Goal: Task Accomplishment & Management: Use online tool/utility

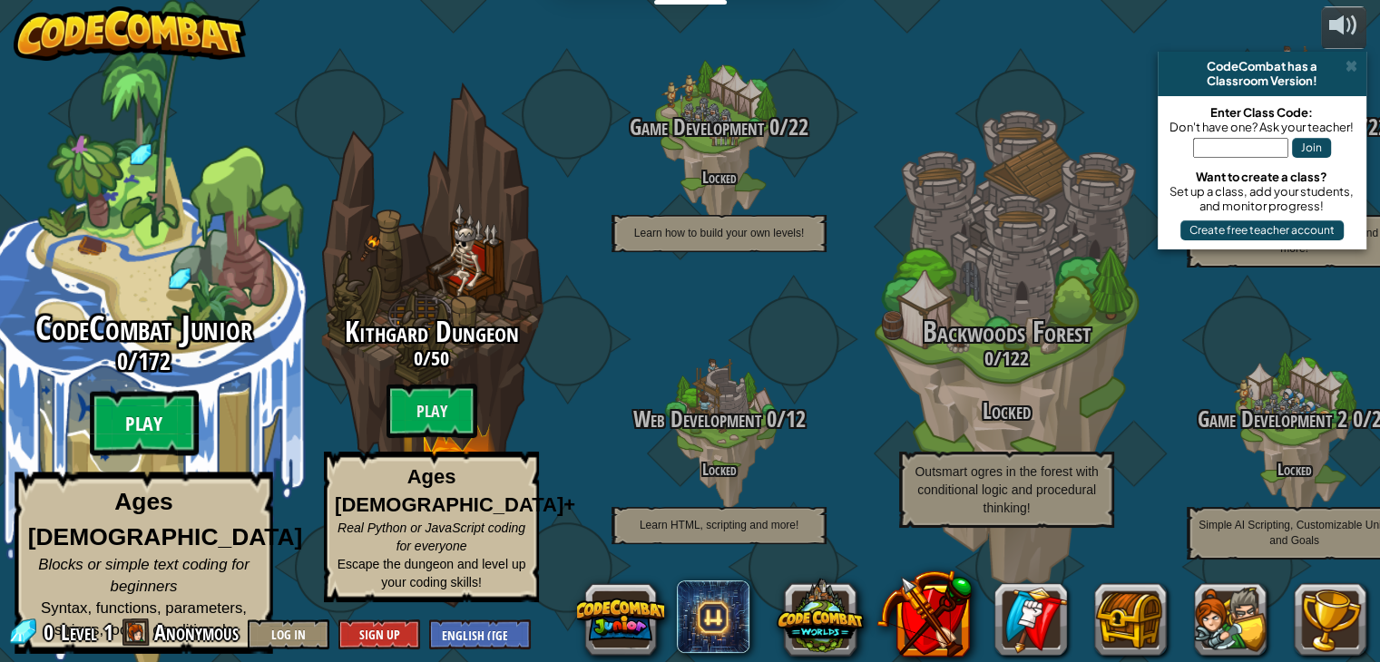
click at [174, 407] on btn "Play" at bounding box center [144, 423] width 109 height 65
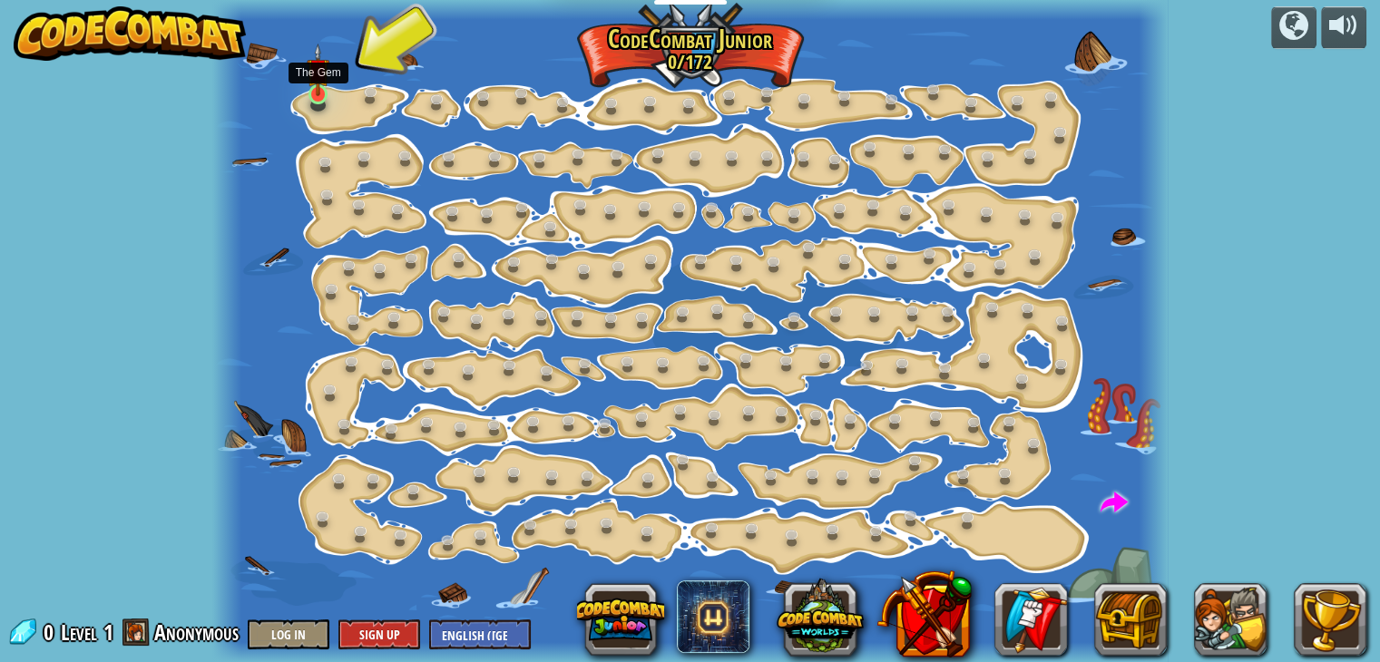
click at [317, 91] on img at bounding box center [319, 71] width 24 height 54
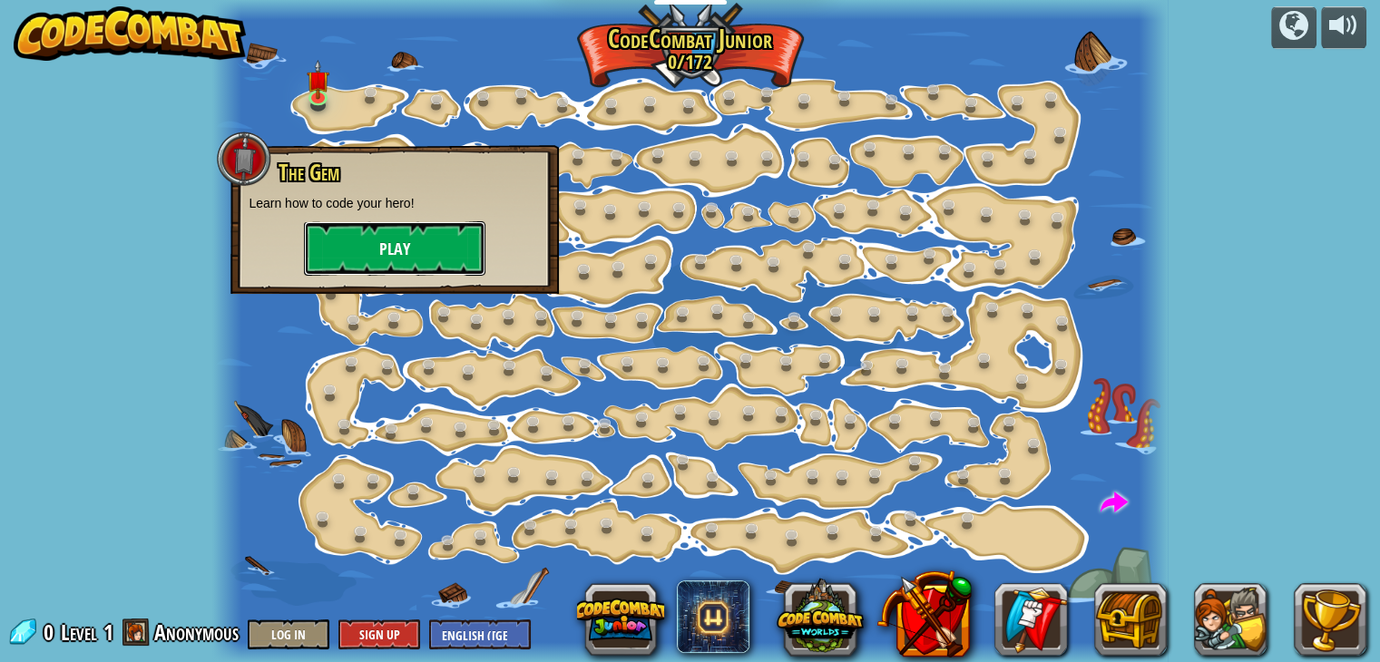
click at [383, 238] on button "Play" at bounding box center [394, 248] width 181 height 54
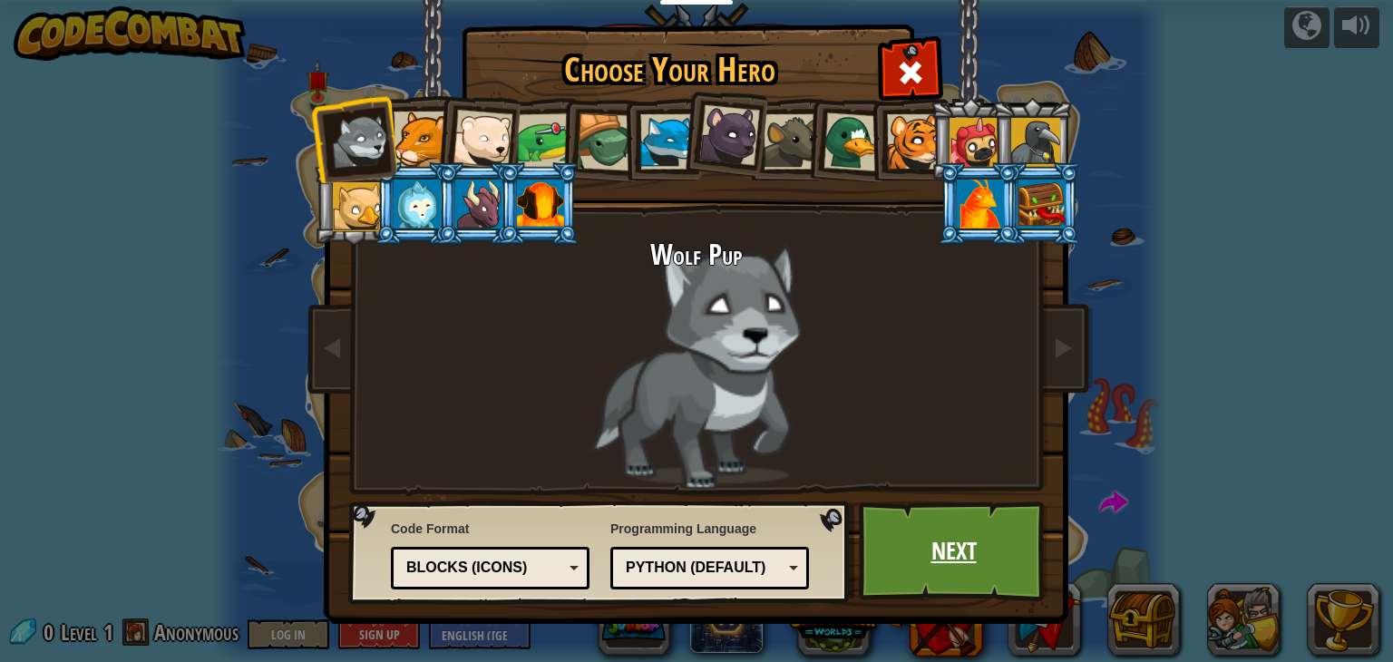
click at [1012, 561] on link "Next" at bounding box center [954, 552] width 190 height 100
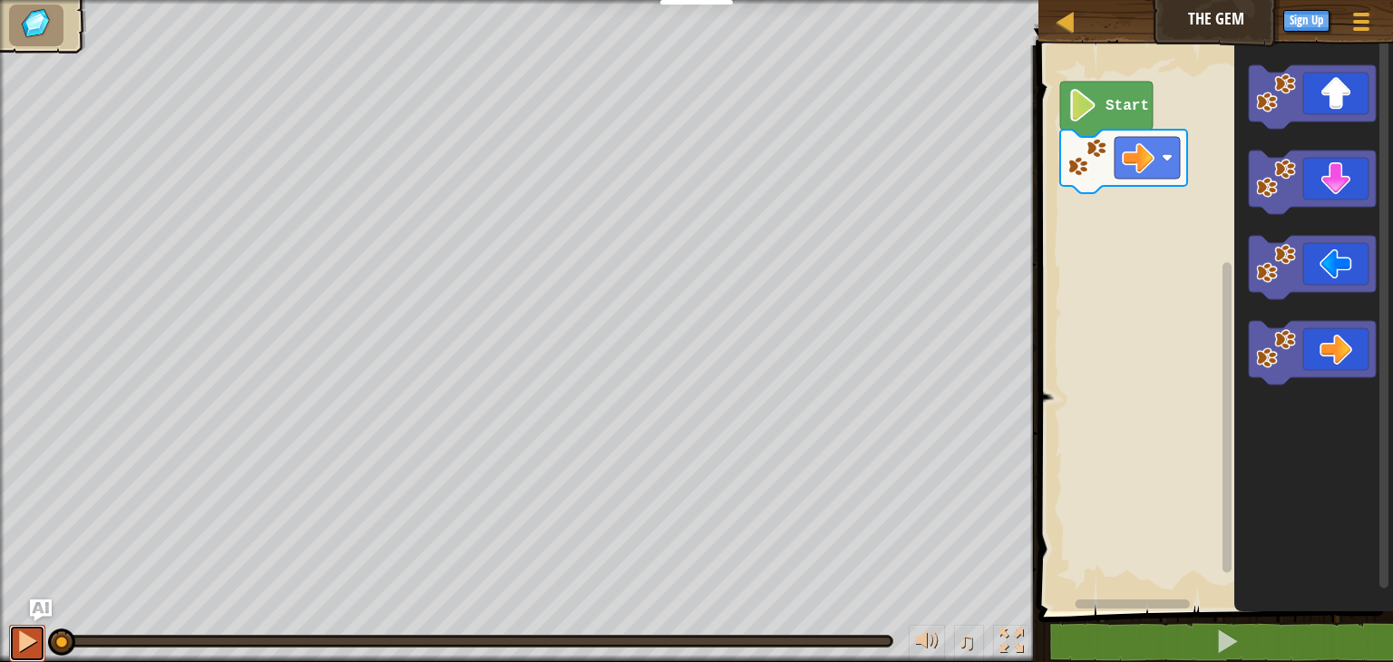
click at [24, 651] on div at bounding box center [27, 641] width 24 height 24
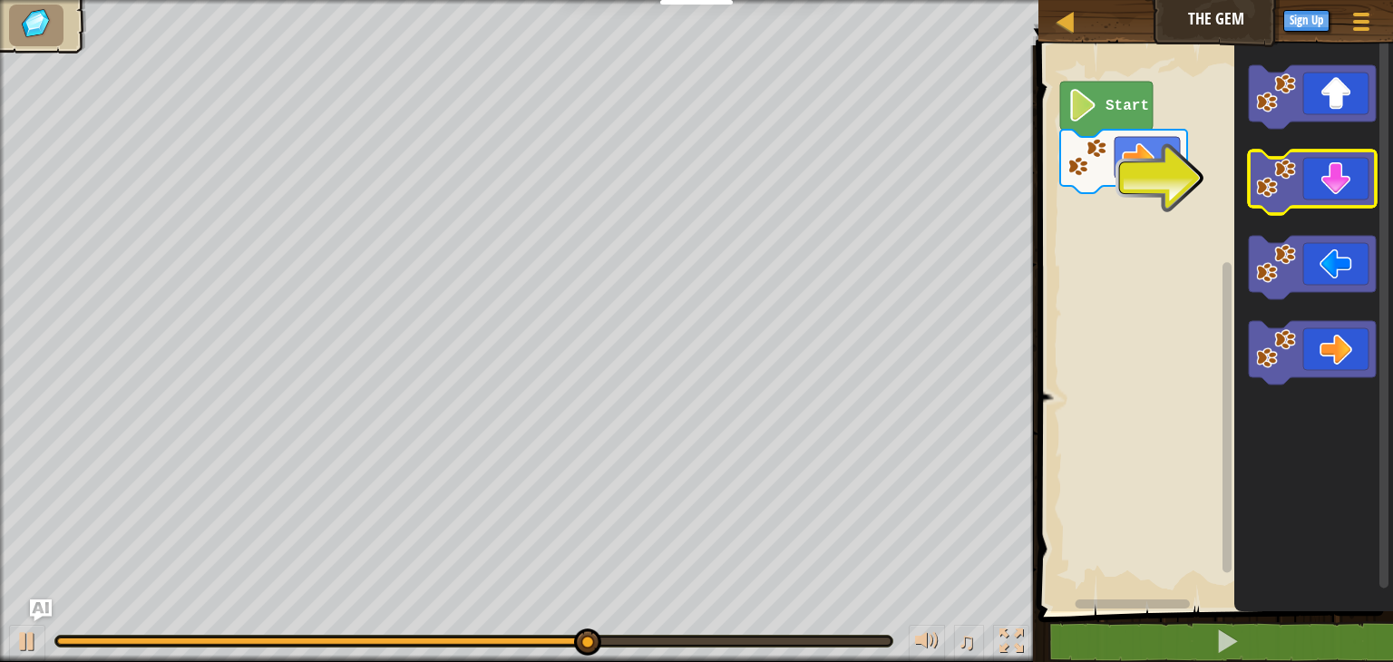
click at [1326, 165] on icon "Blockly Workspace" at bounding box center [1312, 182] width 127 height 63
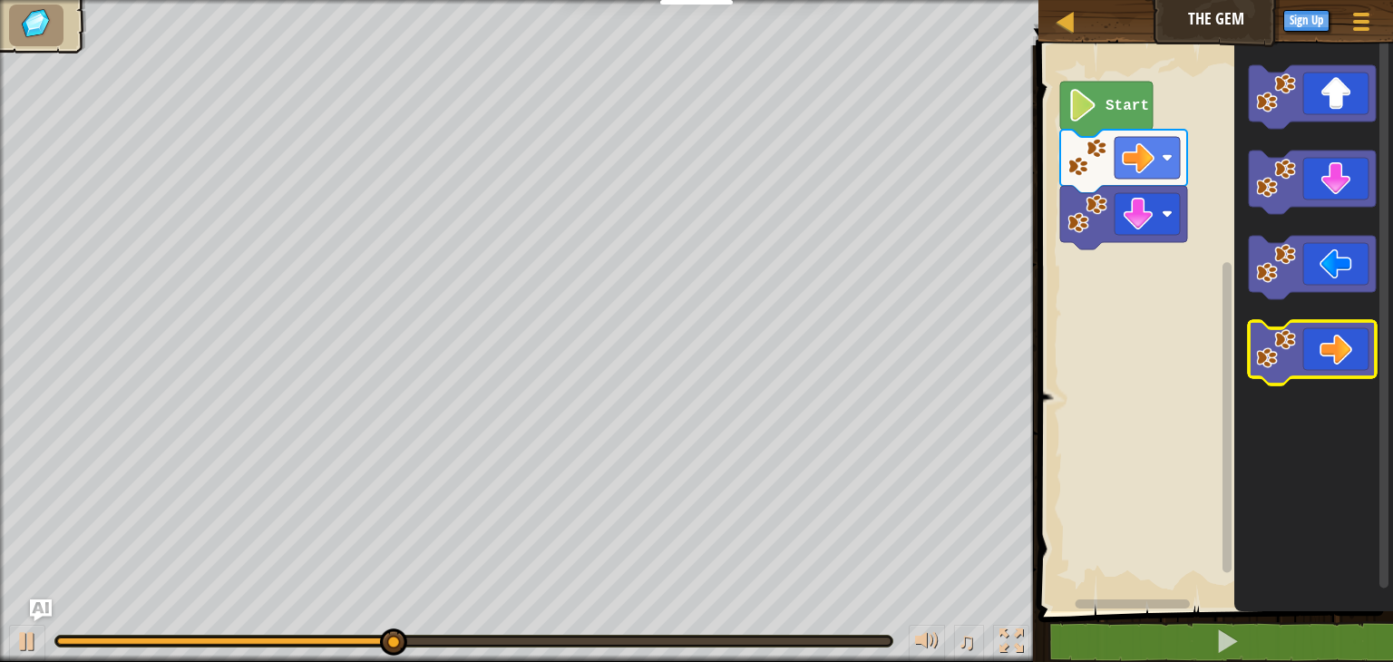
click at [1317, 342] on icon "Blockly Workspace" at bounding box center [1312, 352] width 127 height 63
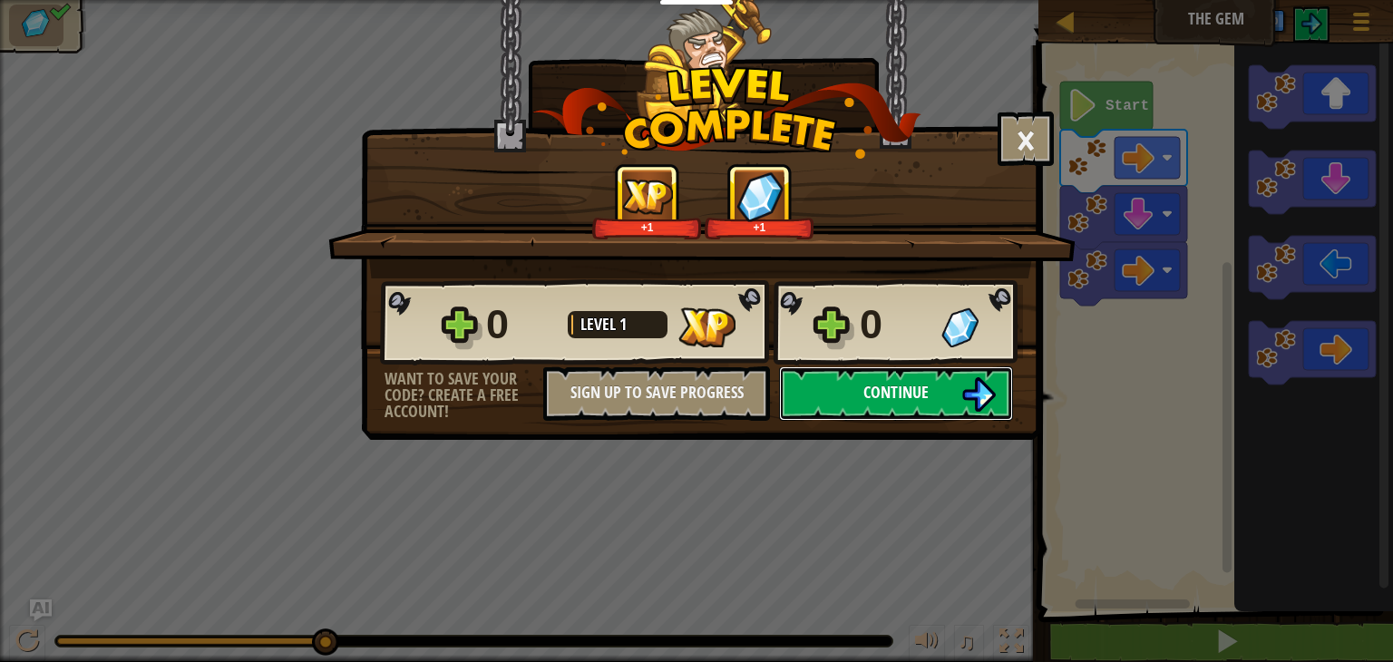
click at [956, 388] on button "Continue" at bounding box center [896, 393] width 234 height 54
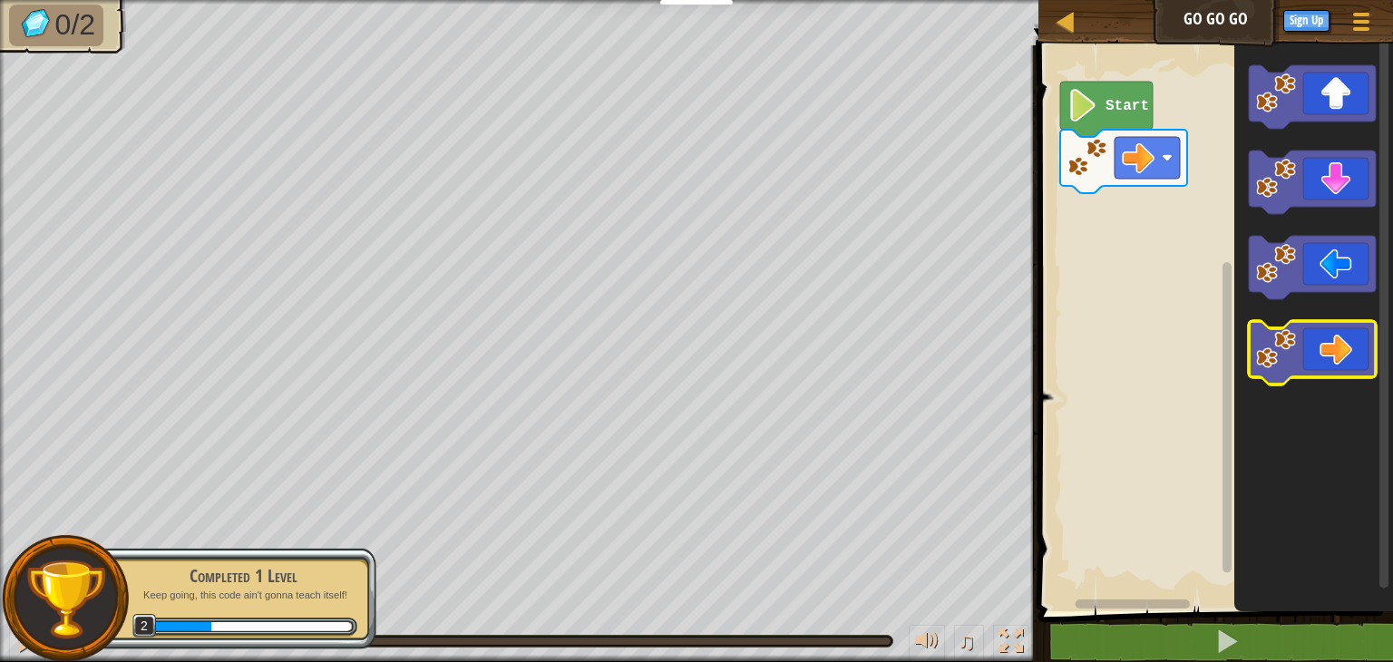
click at [1341, 334] on icon "Blockly Workspace" at bounding box center [1312, 352] width 127 height 63
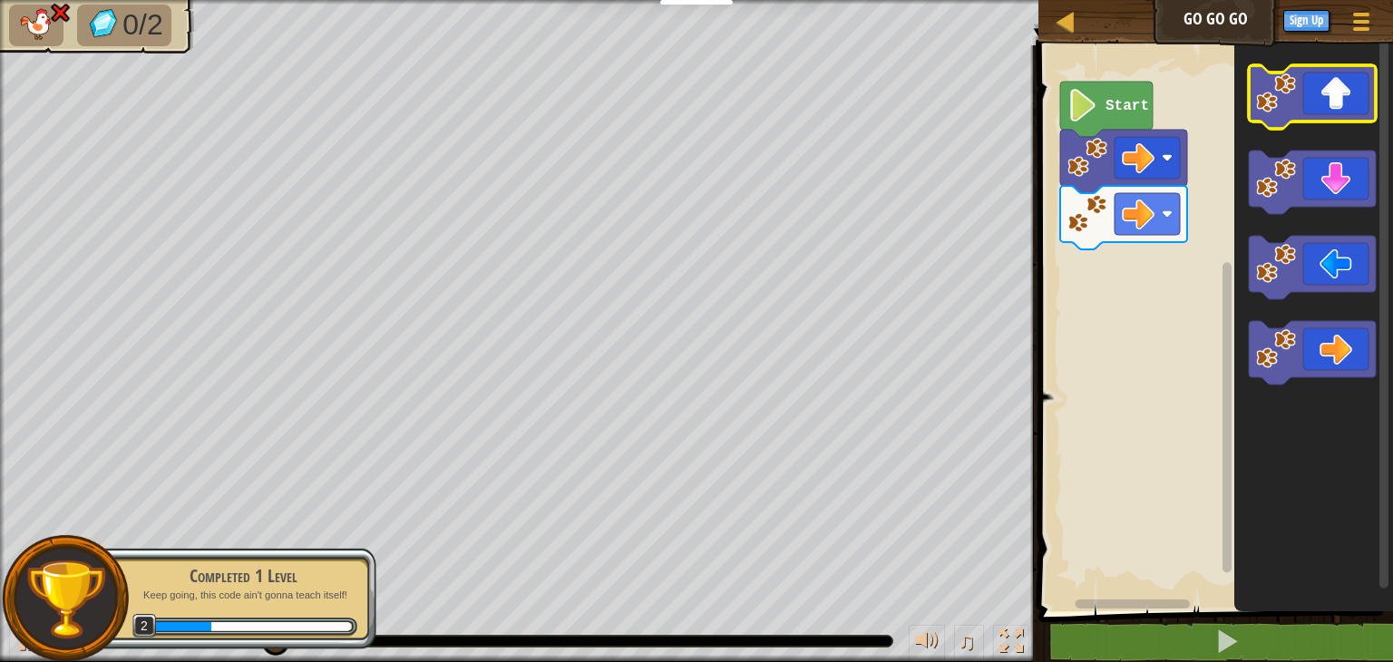
click at [1321, 84] on icon "Blockly Workspace" at bounding box center [1312, 96] width 127 height 63
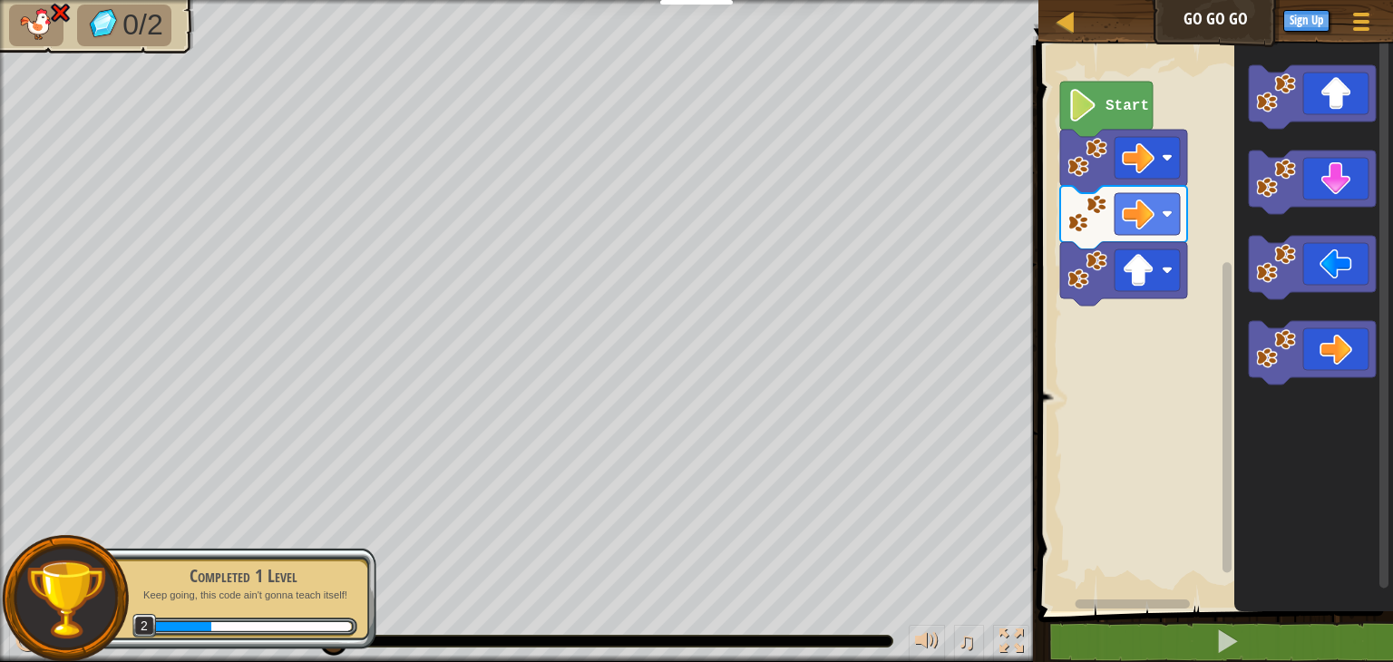
click at [1081, 103] on image "Blockly Workspace" at bounding box center [1083, 105] width 31 height 33
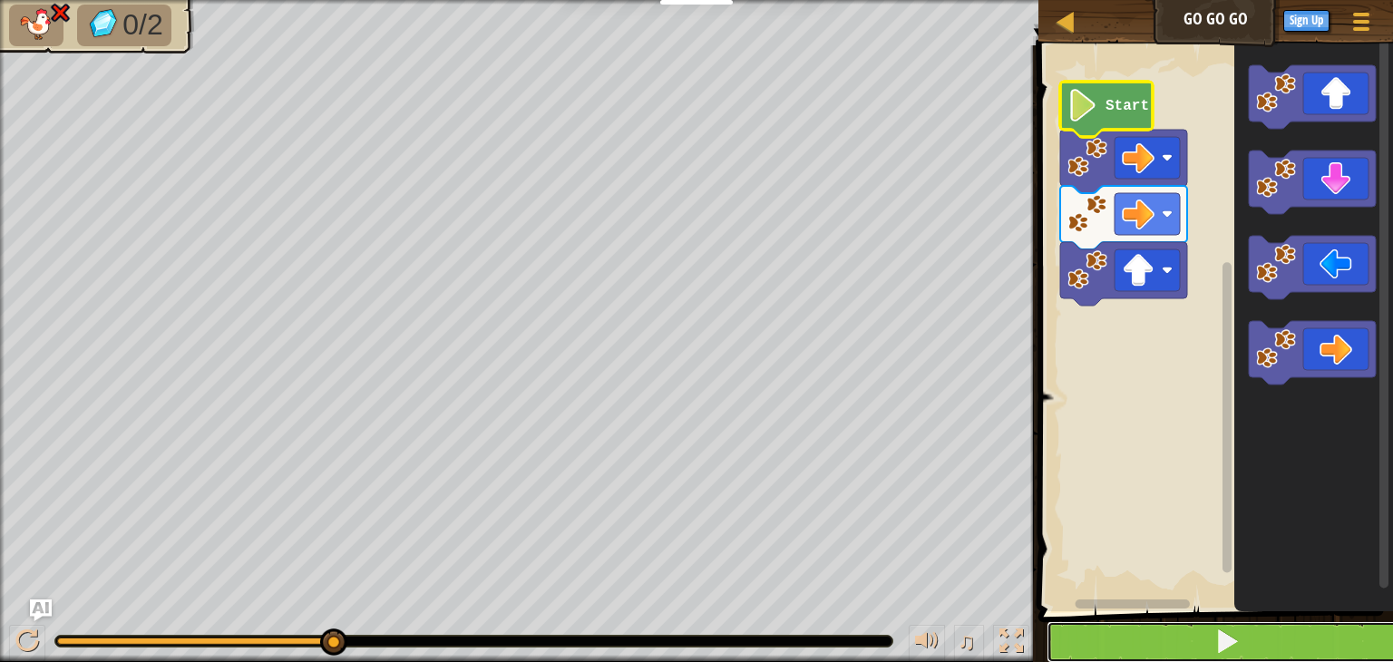
click at [1224, 641] on span at bounding box center [1226, 641] width 25 height 25
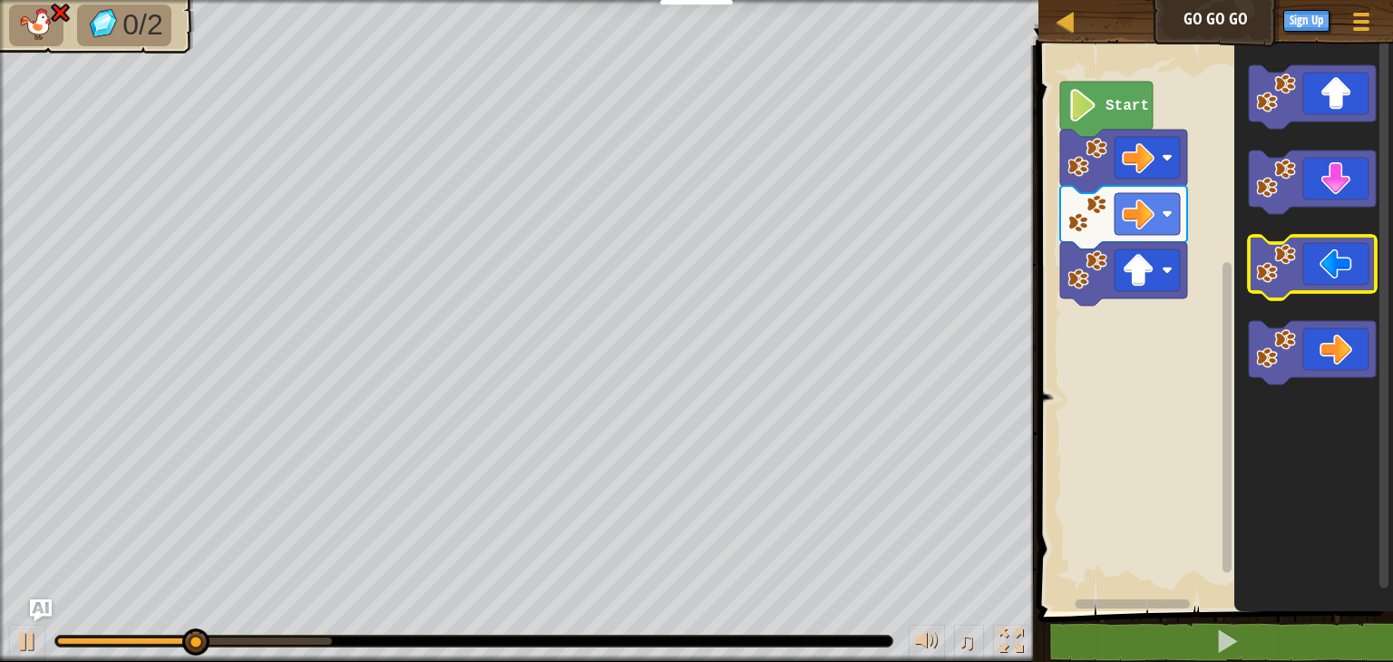
click at [1339, 276] on icon "Blockly Workspace" at bounding box center [1312, 267] width 127 height 63
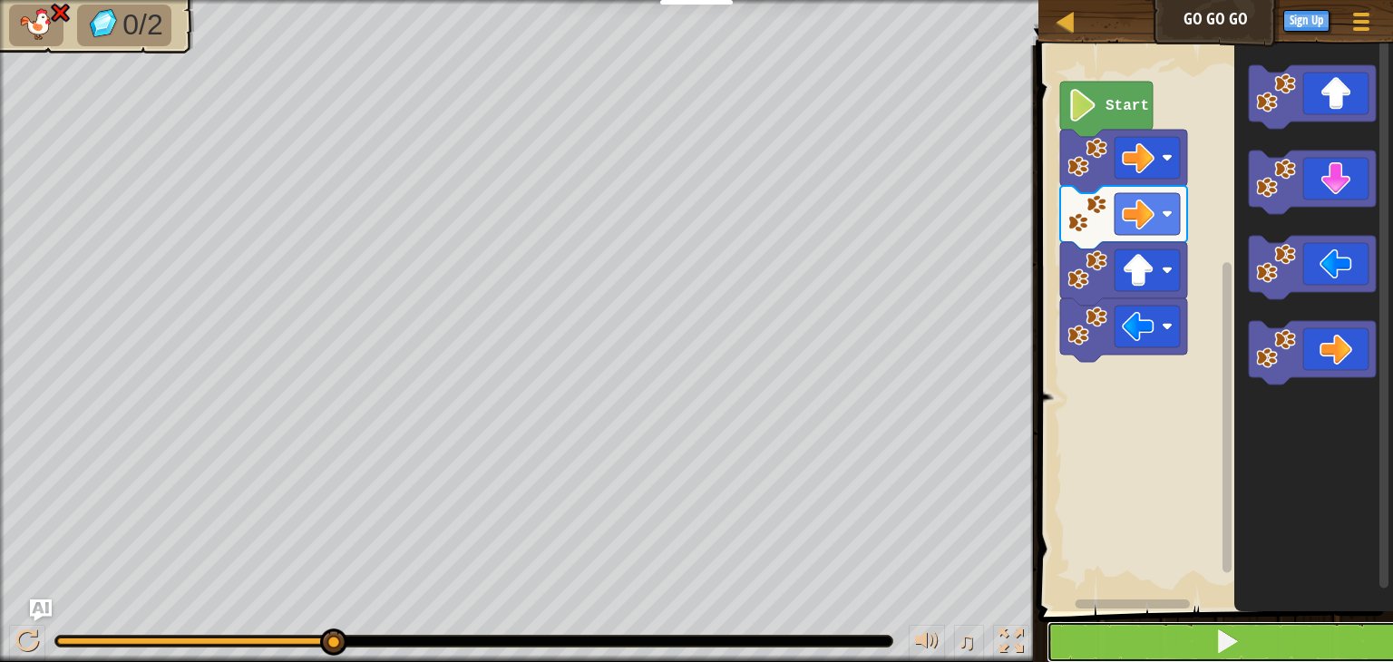
click at [1226, 629] on span at bounding box center [1226, 641] width 25 height 25
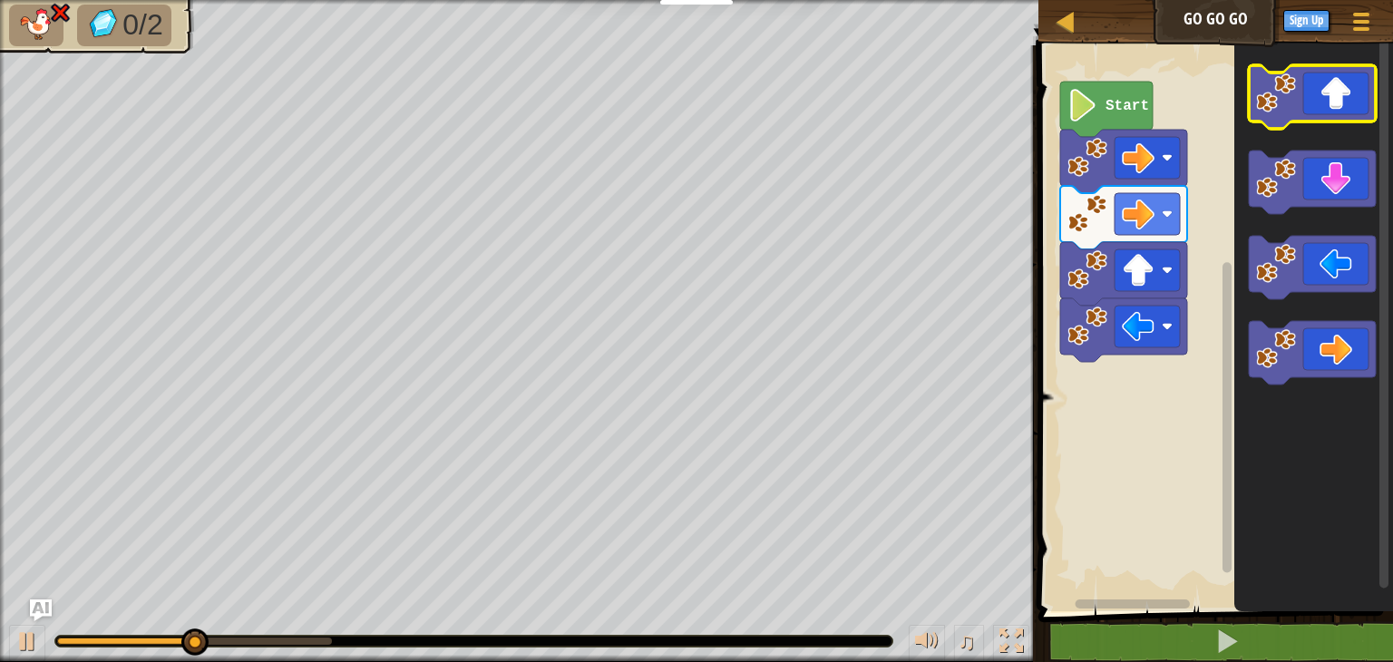
click at [1326, 112] on icon "Blockly Workspace" at bounding box center [1312, 96] width 127 height 63
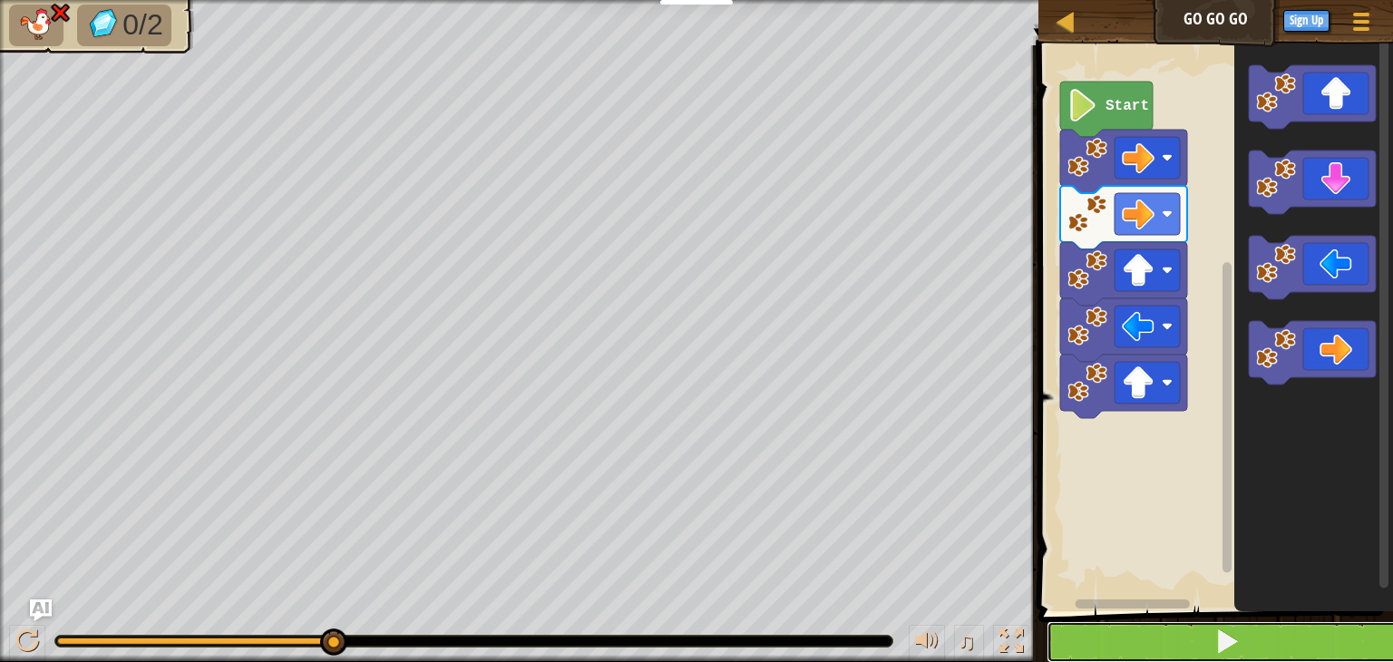
click at [1246, 638] on button at bounding box center [1227, 642] width 360 height 42
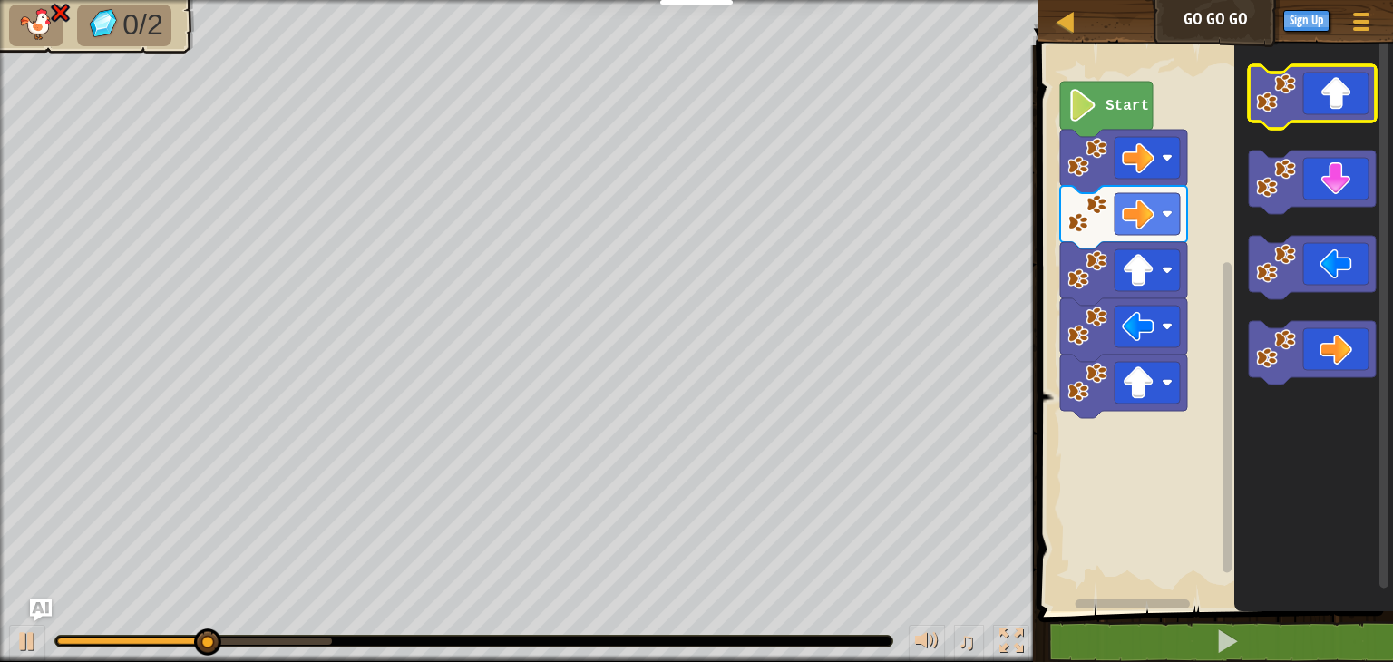
click at [1321, 93] on icon "Blockly Workspace" at bounding box center [1312, 96] width 127 height 63
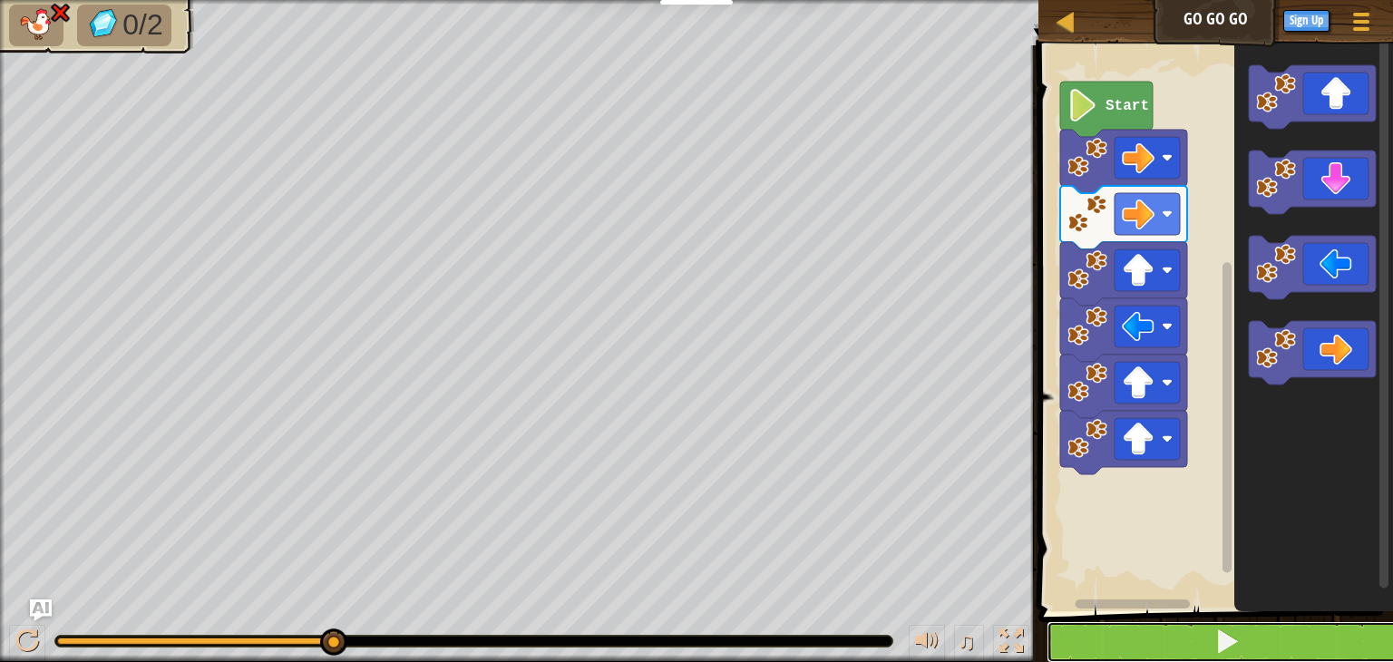
drag, startPoint x: 1201, startPoint y: 635, endPoint x: 1268, endPoint y: 632, distance: 67.2
click at [1268, 632] on button at bounding box center [1227, 642] width 360 height 42
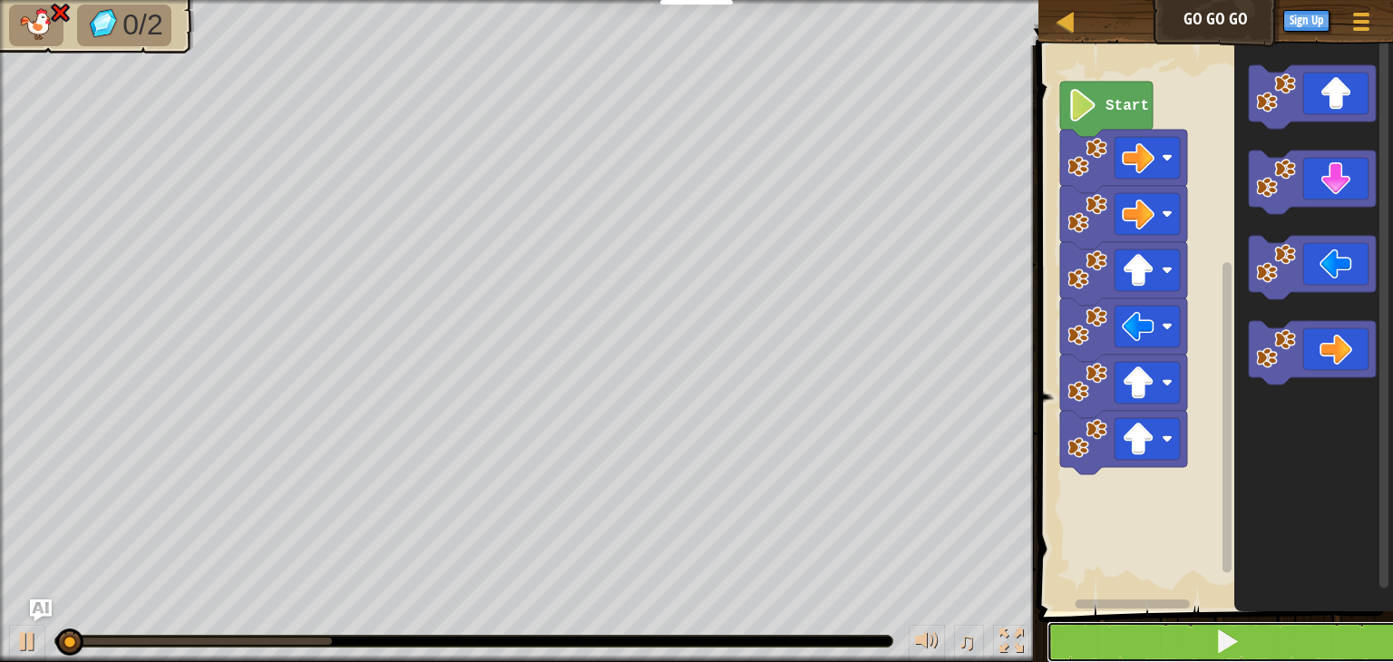
click at [1268, 632] on button at bounding box center [1227, 642] width 360 height 42
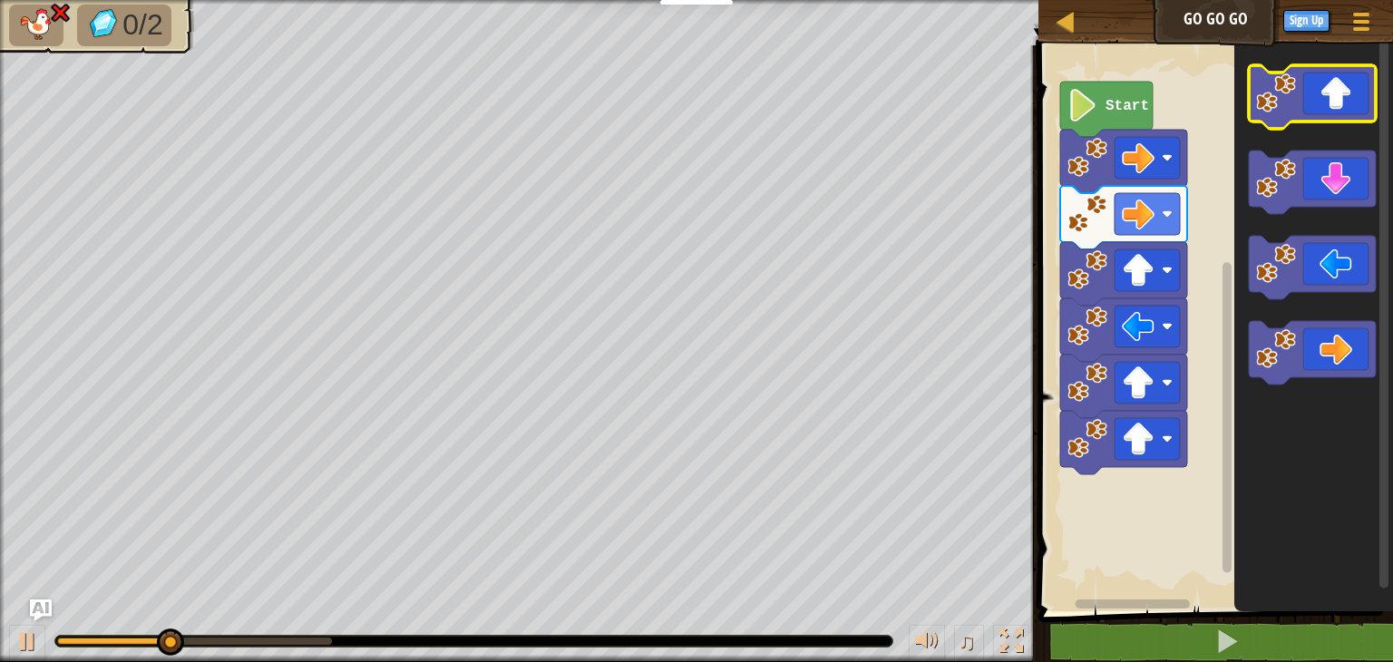
click at [1318, 106] on icon "Blockly Workspace" at bounding box center [1312, 96] width 127 height 63
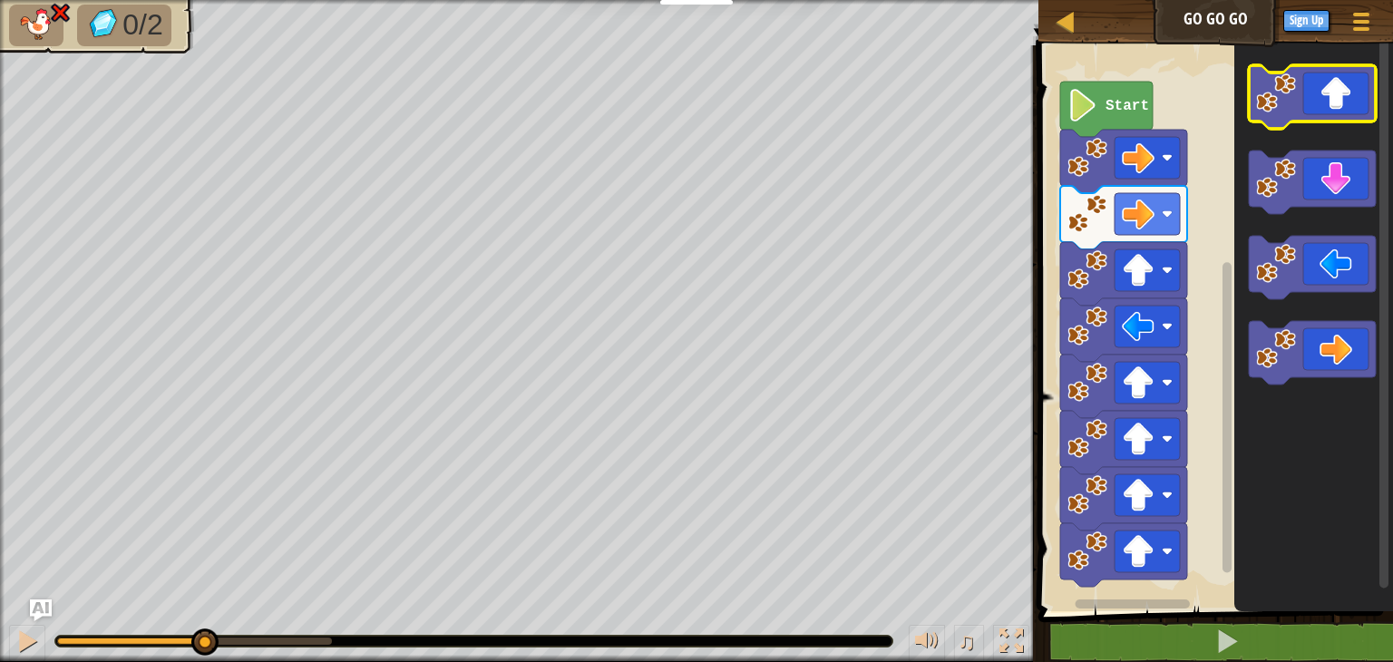
click at [1318, 106] on icon "Blockly Workspace" at bounding box center [1312, 96] width 127 height 63
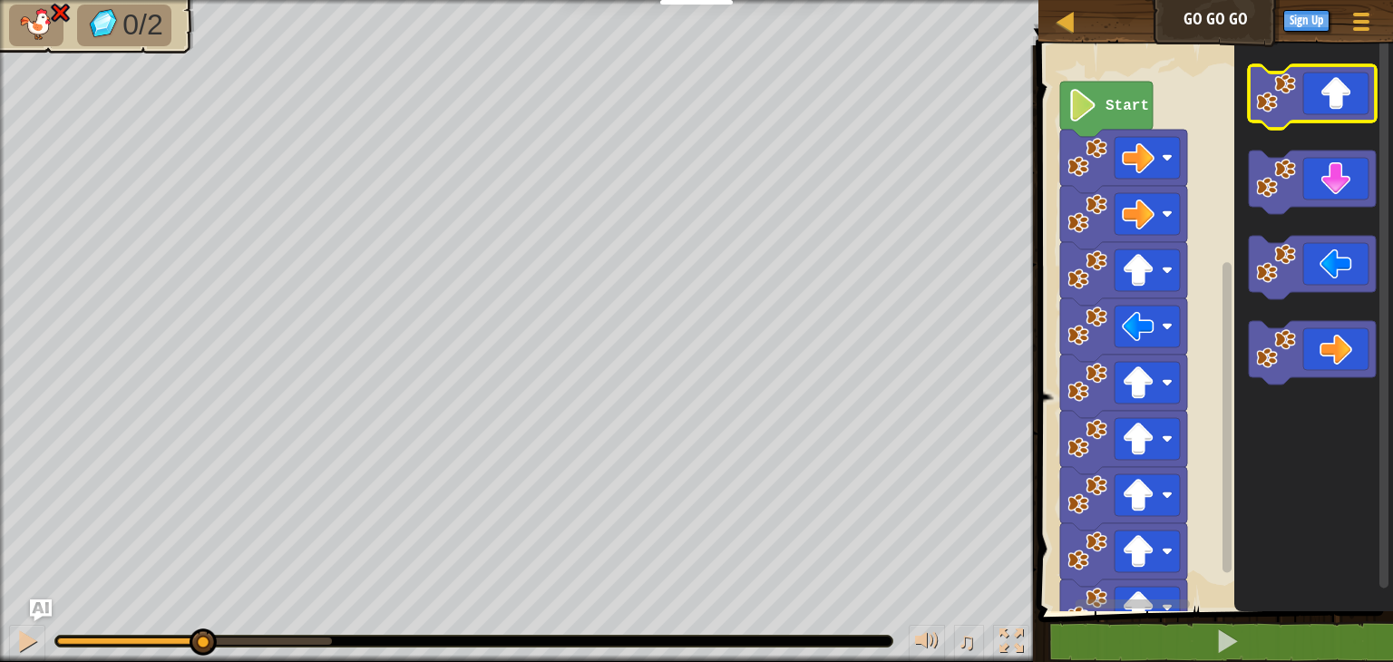
click at [1318, 106] on icon "Blockly Workspace" at bounding box center [1312, 96] width 127 height 63
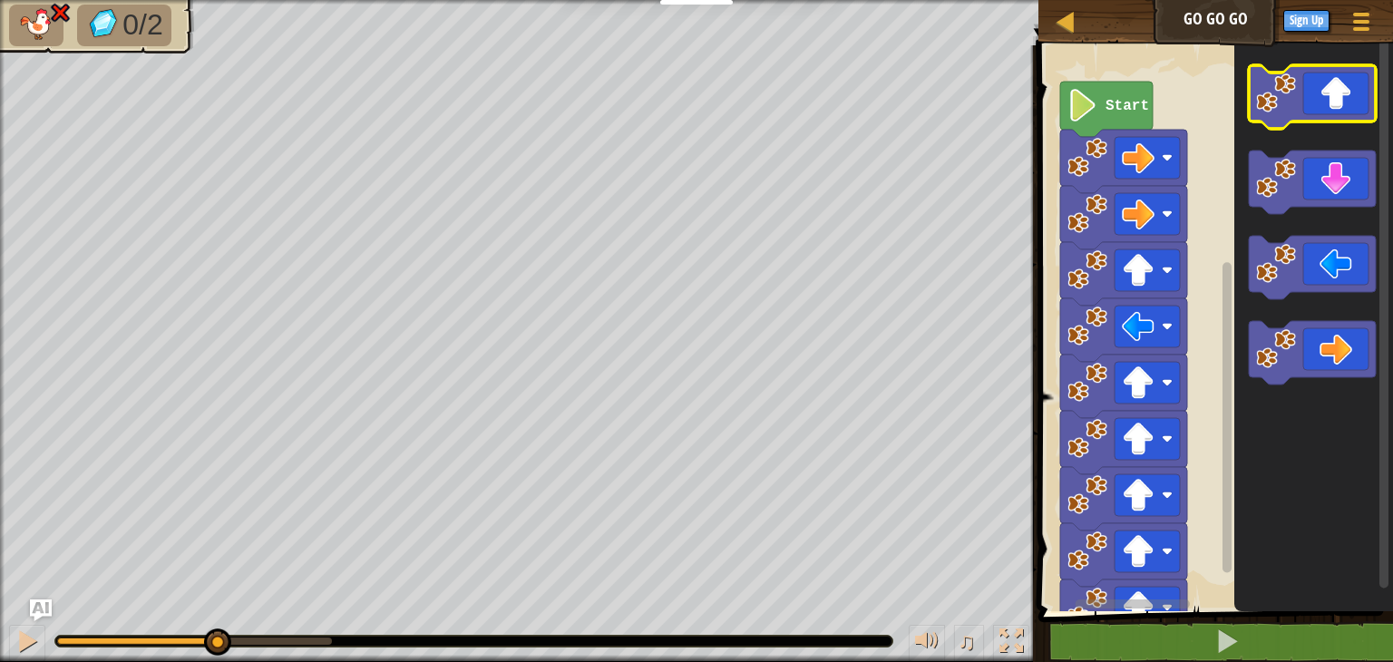
click at [1318, 106] on icon "Blockly Workspace" at bounding box center [1312, 96] width 127 height 63
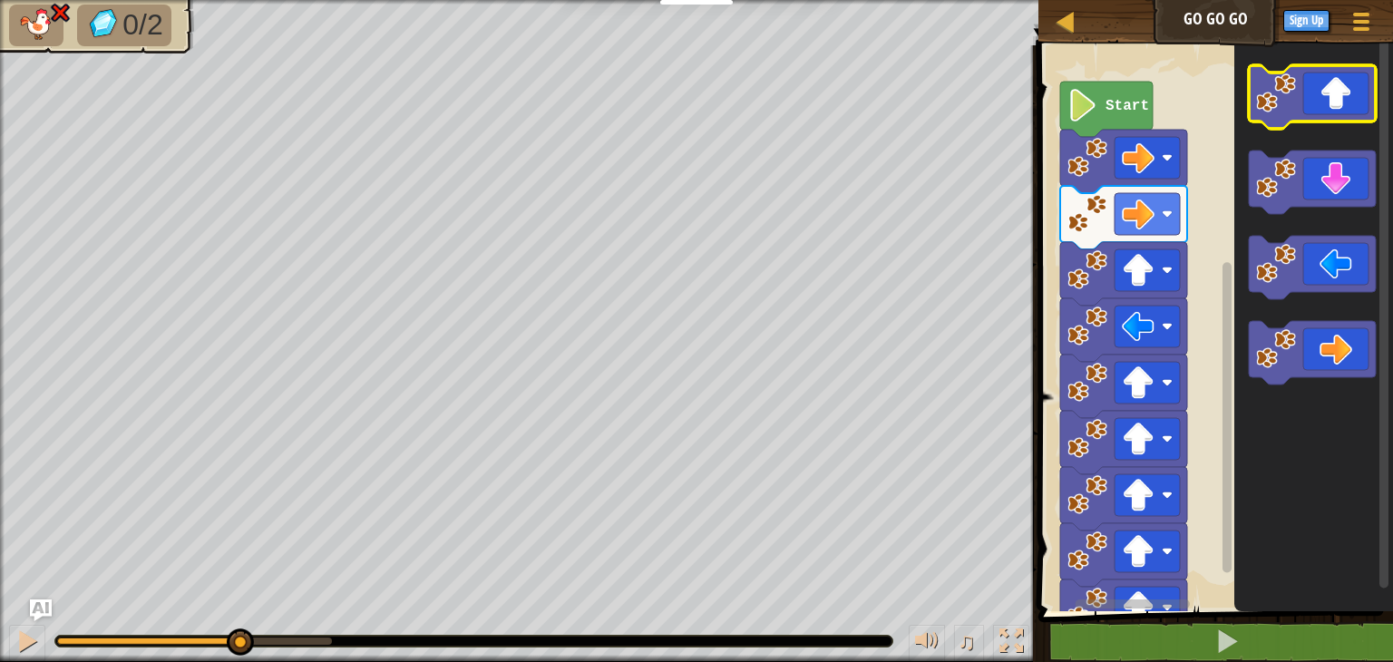
click at [1318, 106] on icon "Blockly Workspace" at bounding box center [1312, 96] width 127 height 63
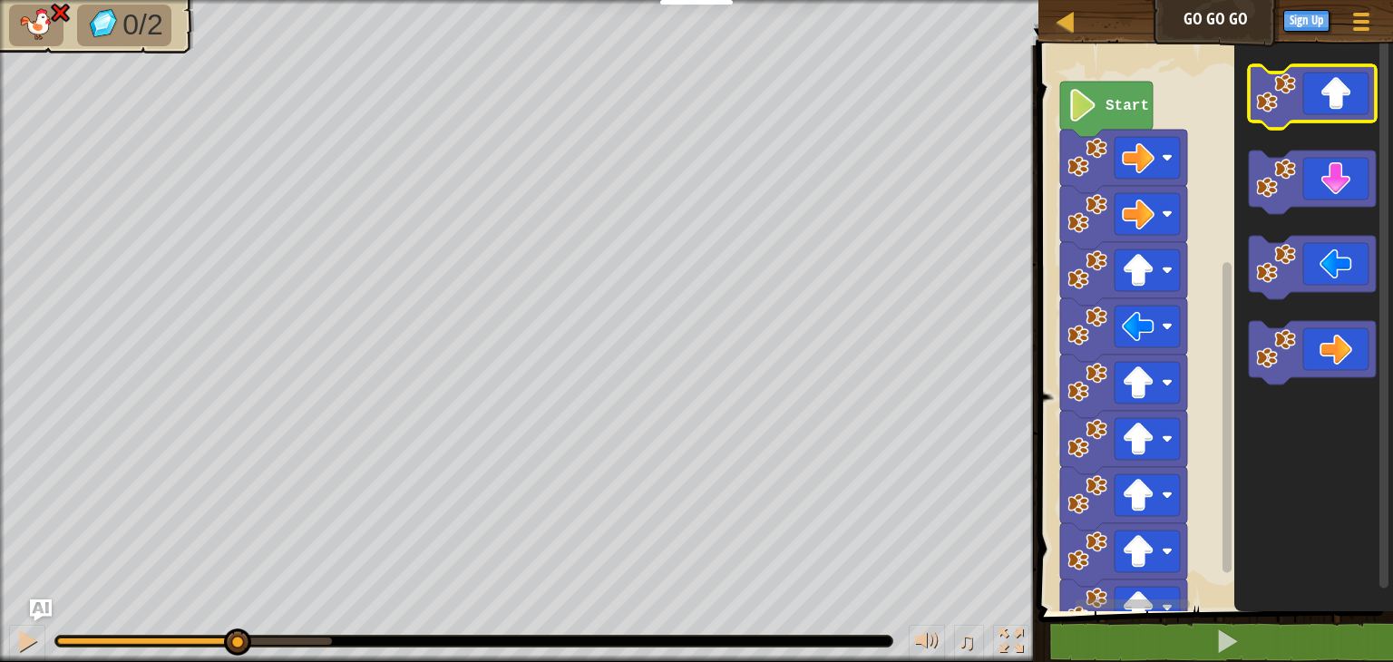
click at [1318, 106] on icon "Blockly Workspace" at bounding box center [1312, 96] width 127 height 63
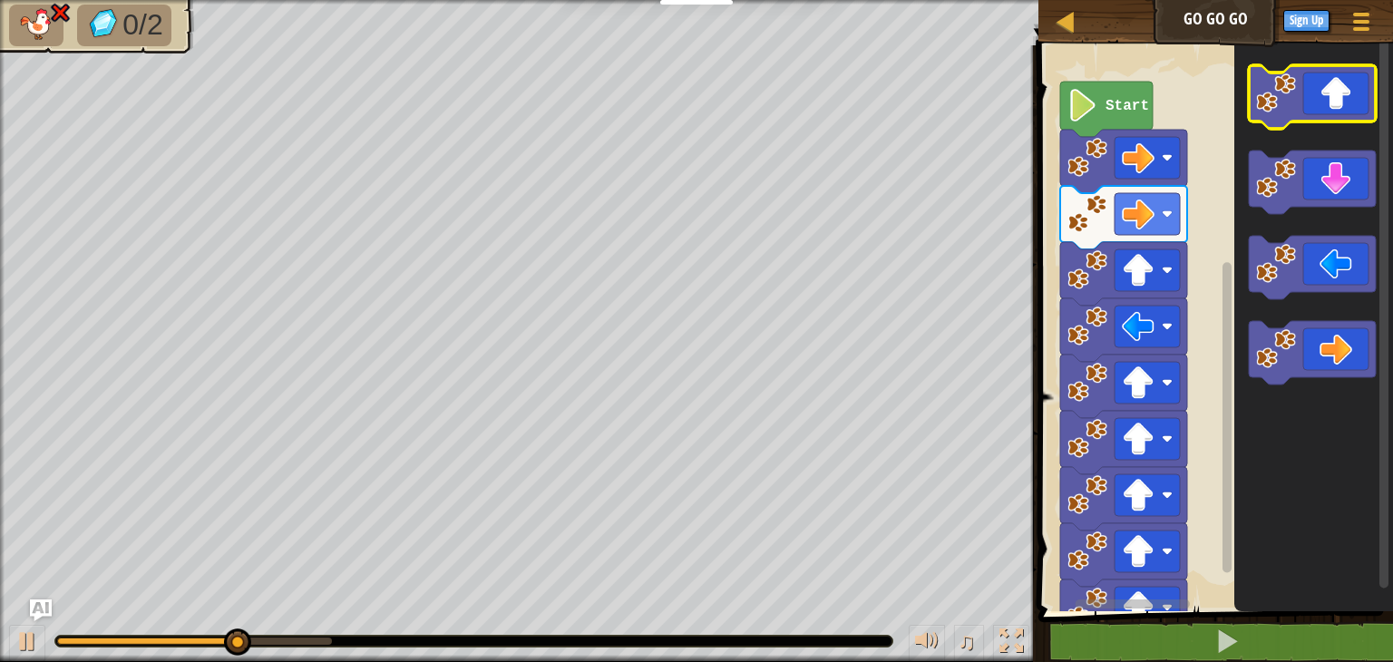
click at [1318, 106] on icon "Blockly Workspace" at bounding box center [1312, 96] width 127 height 63
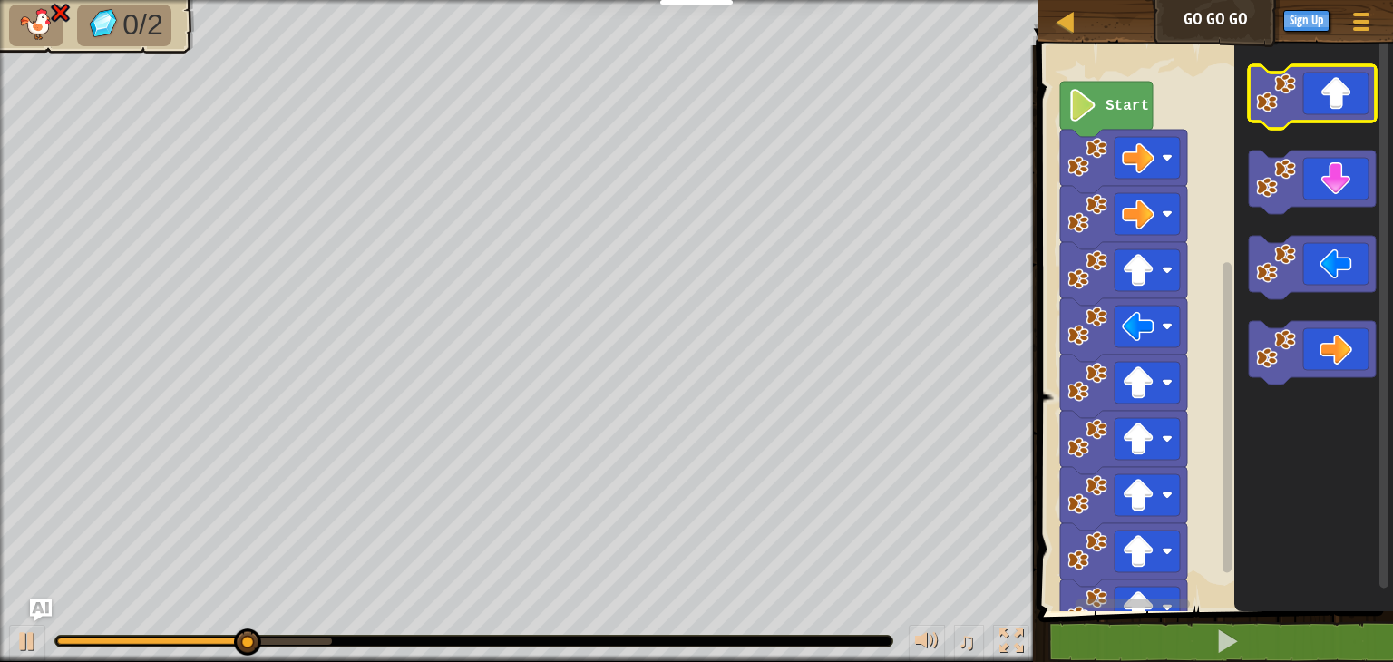
click at [1318, 106] on icon "Blockly Workspace" at bounding box center [1312, 96] width 127 height 63
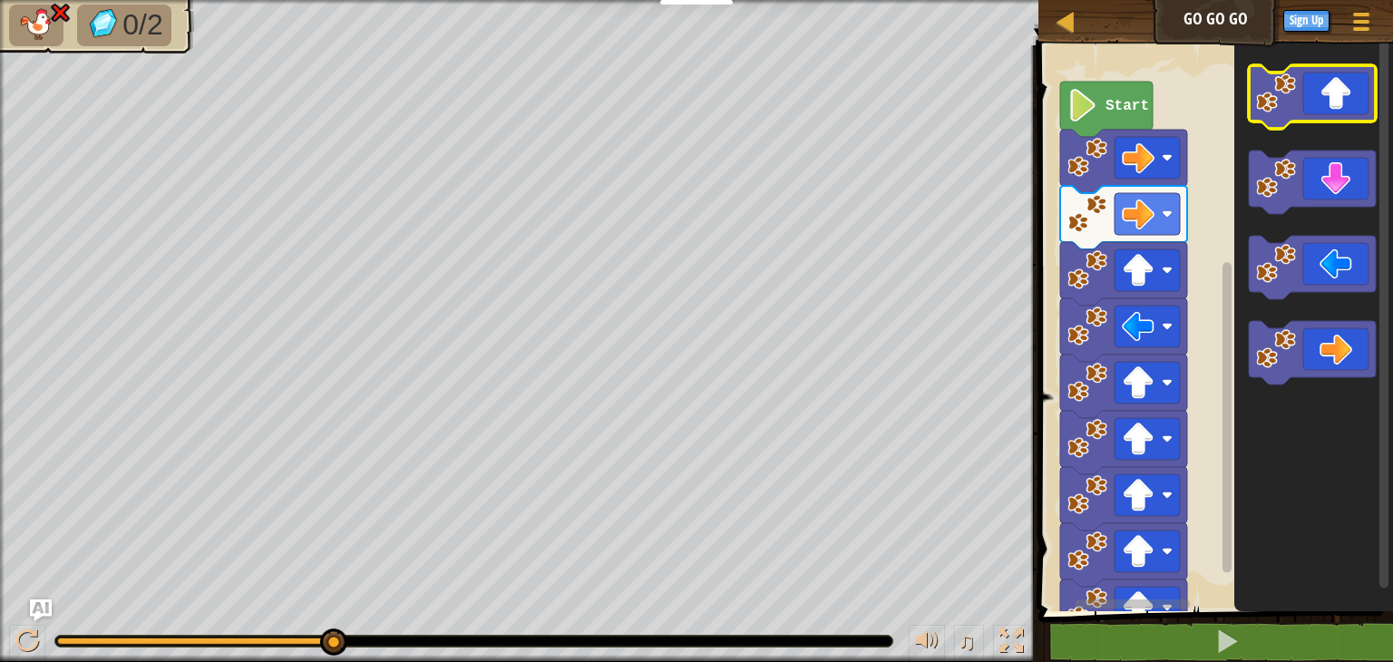
click at [1318, 106] on icon "Blockly Workspace" at bounding box center [1312, 96] width 127 height 63
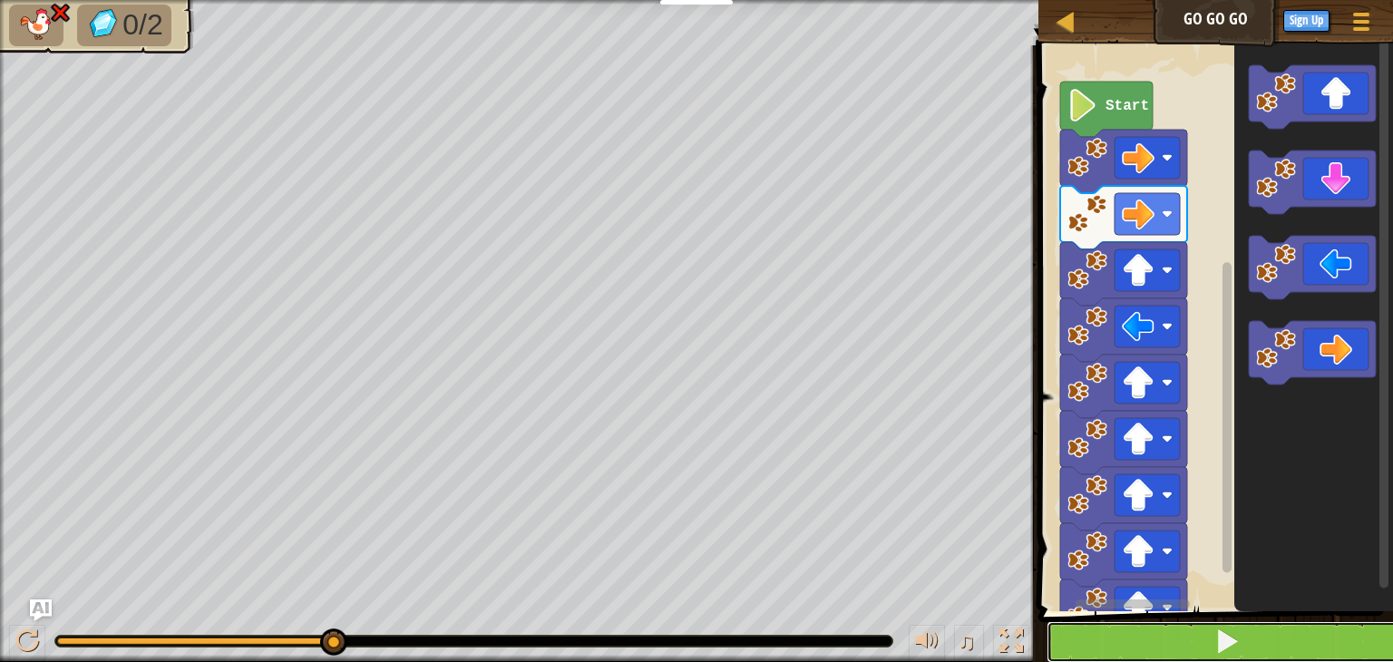
click at [1277, 654] on button at bounding box center [1227, 642] width 360 height 42
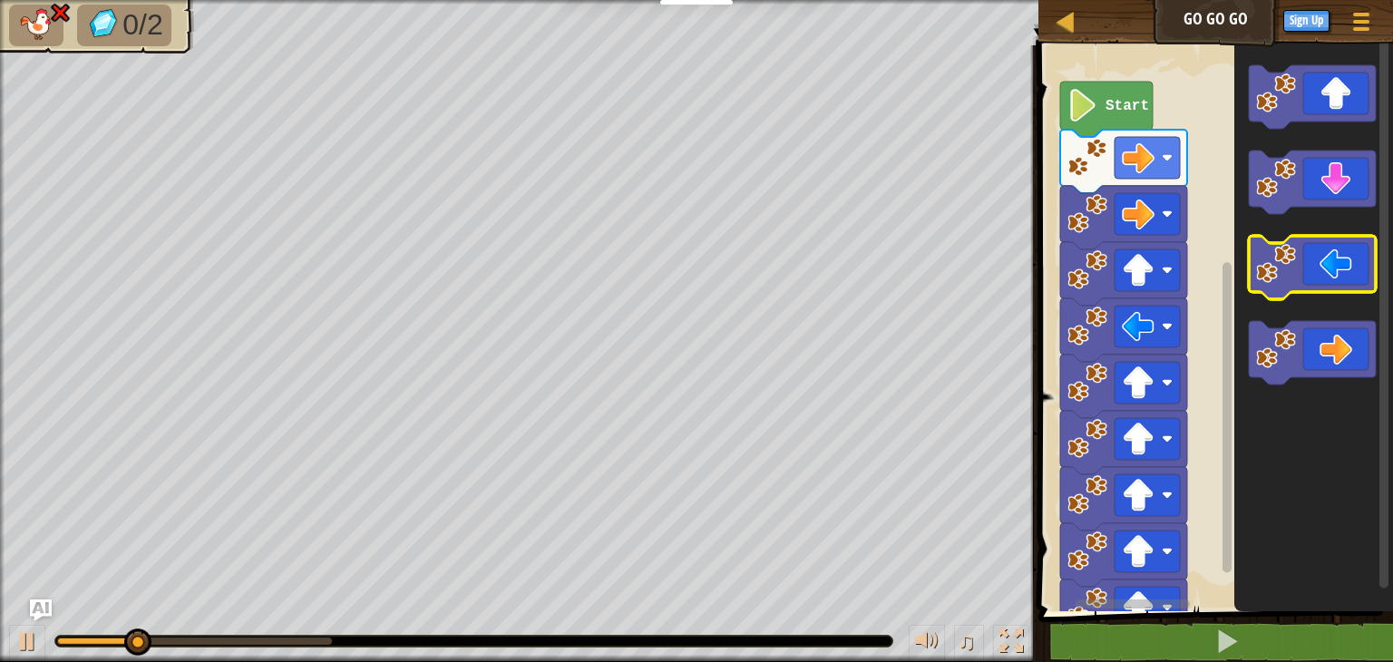
click at [1313, 260] on icon "Blockly Workspace" at bounding box center [1312, 267] width 127 height 63
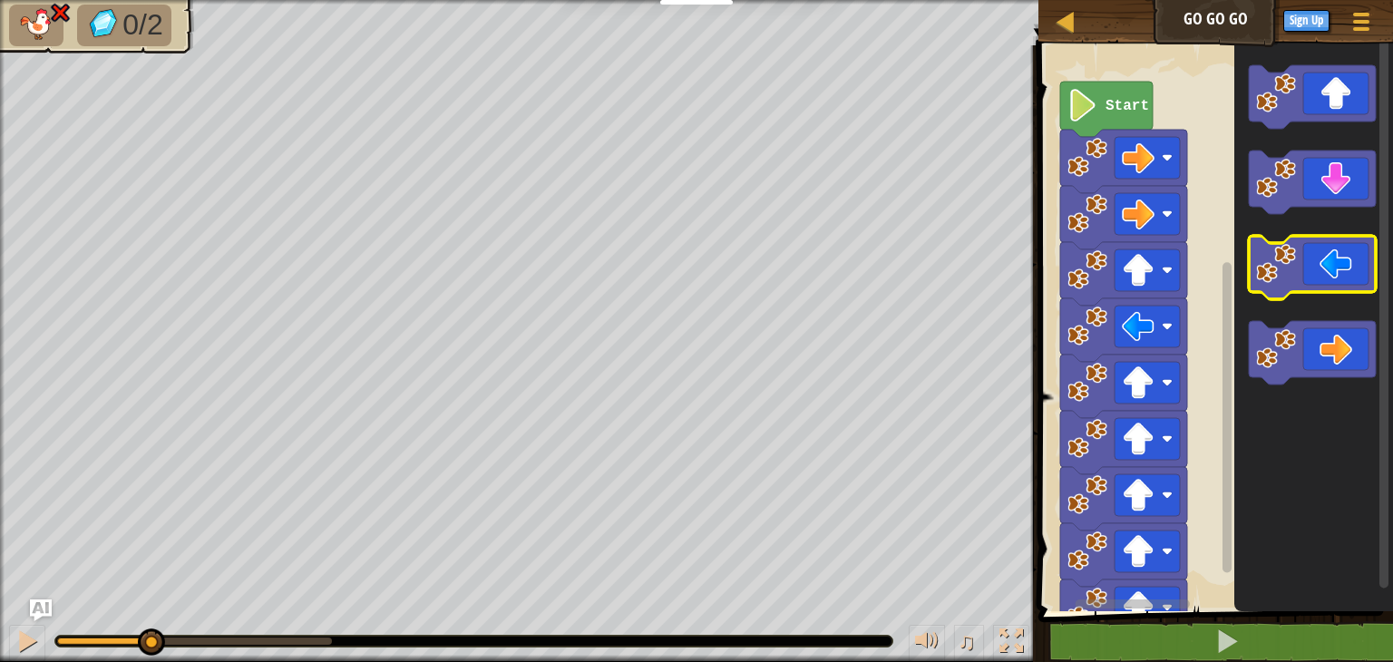
click at [1313, 260] on icon "Blockly Workspace" at bounding box center [1312, 267] width 127 height 63
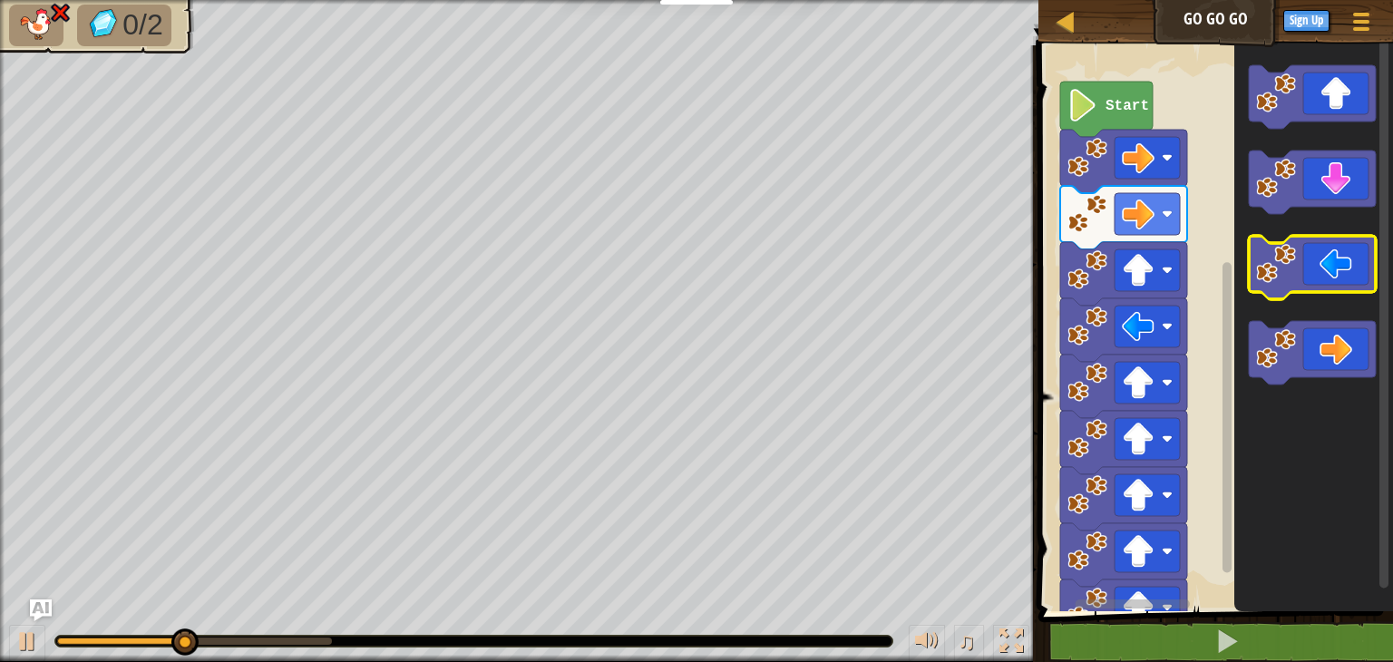
click at [1313, 260] on icon "Blockly Workspace" at bounding box center [1312, 267] width 127 height 63
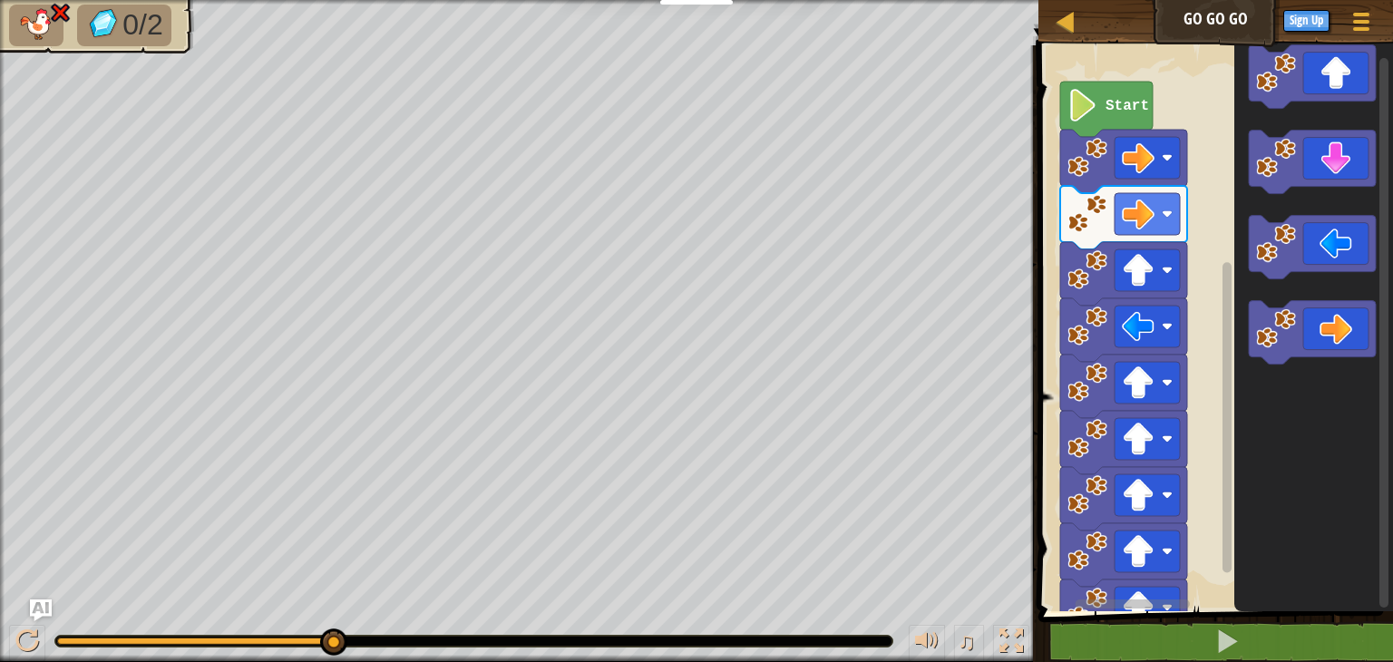
click at [1097, 240] on div "Start" at bounding box center [1213, 323] width 360 height 575
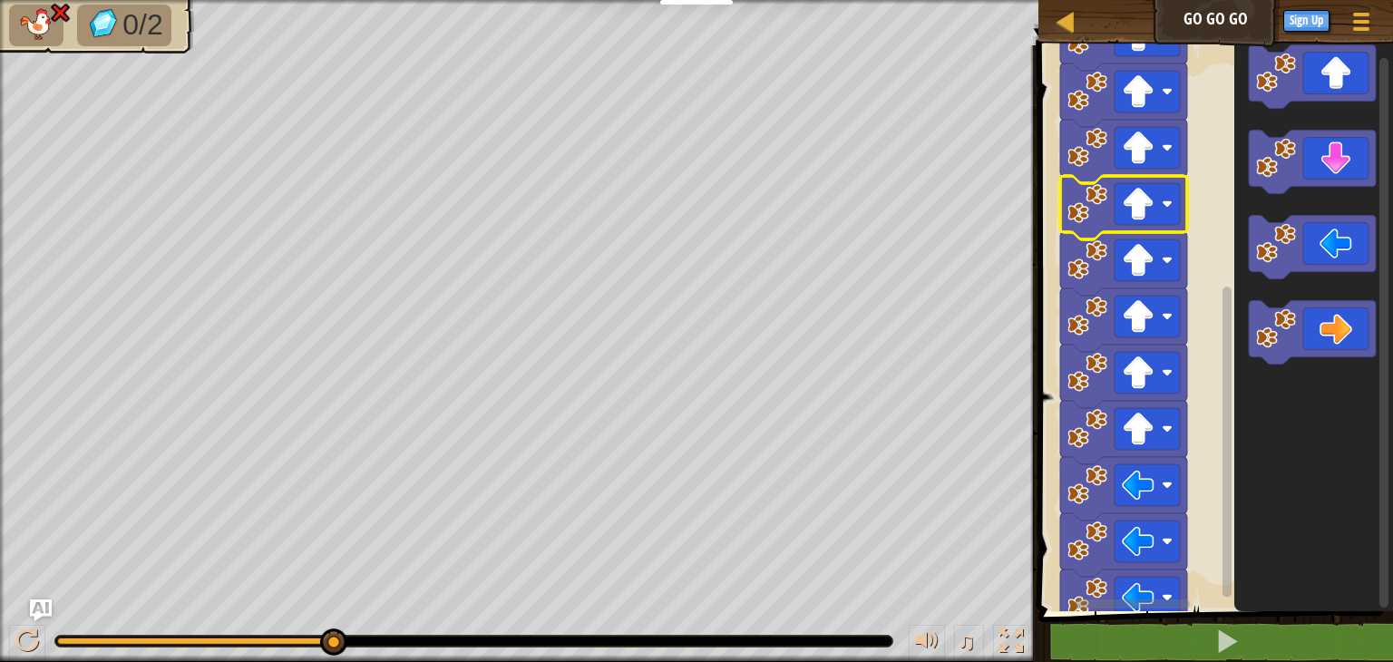
click at [1125, 228] on icon "Blockly Workspace" at bounding box center [1123, 207] width 127 height 63
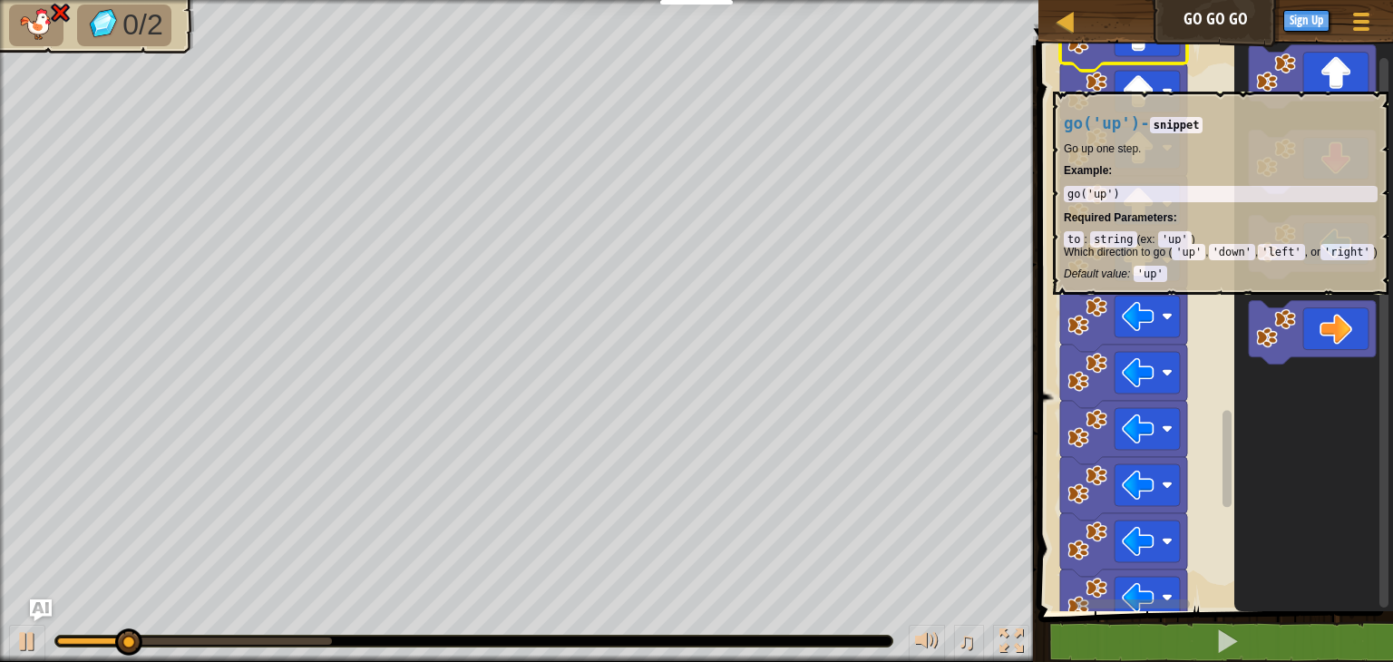
click at [1128, 83] on image "Blockly Workspace" at bounding box center [1138, 91] width 33 height 33
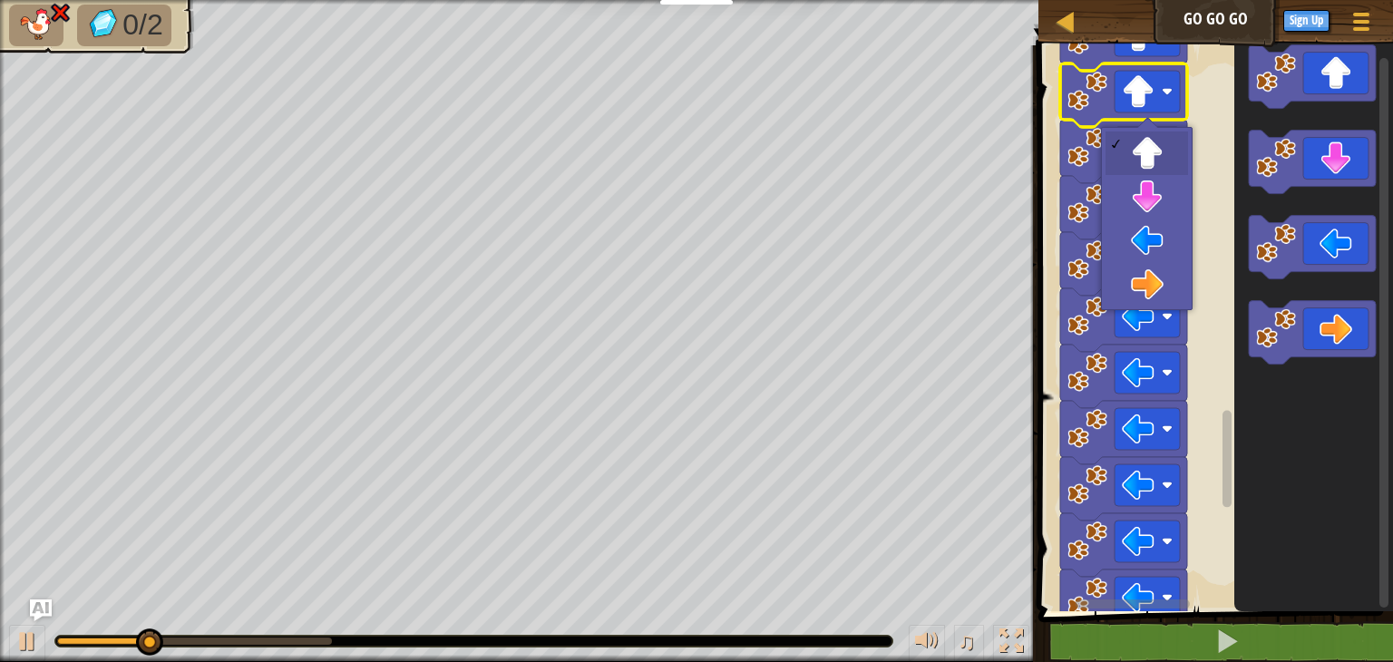
click at [1128, 83] on image "Blockly Workspace" at bounding box center [1138, 91] width 33 height 33
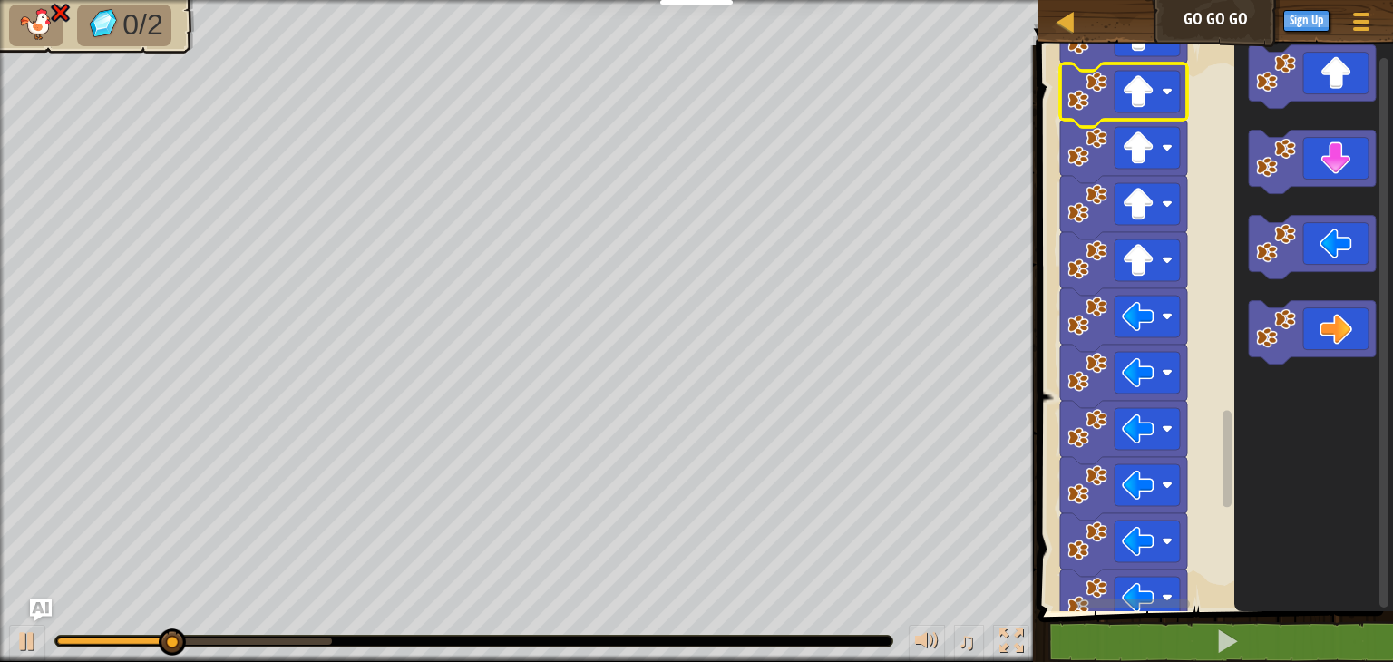
click at [1128, 83] on image "Blockly Workspace" at bounding box center [1138, 91] width 33 height 33
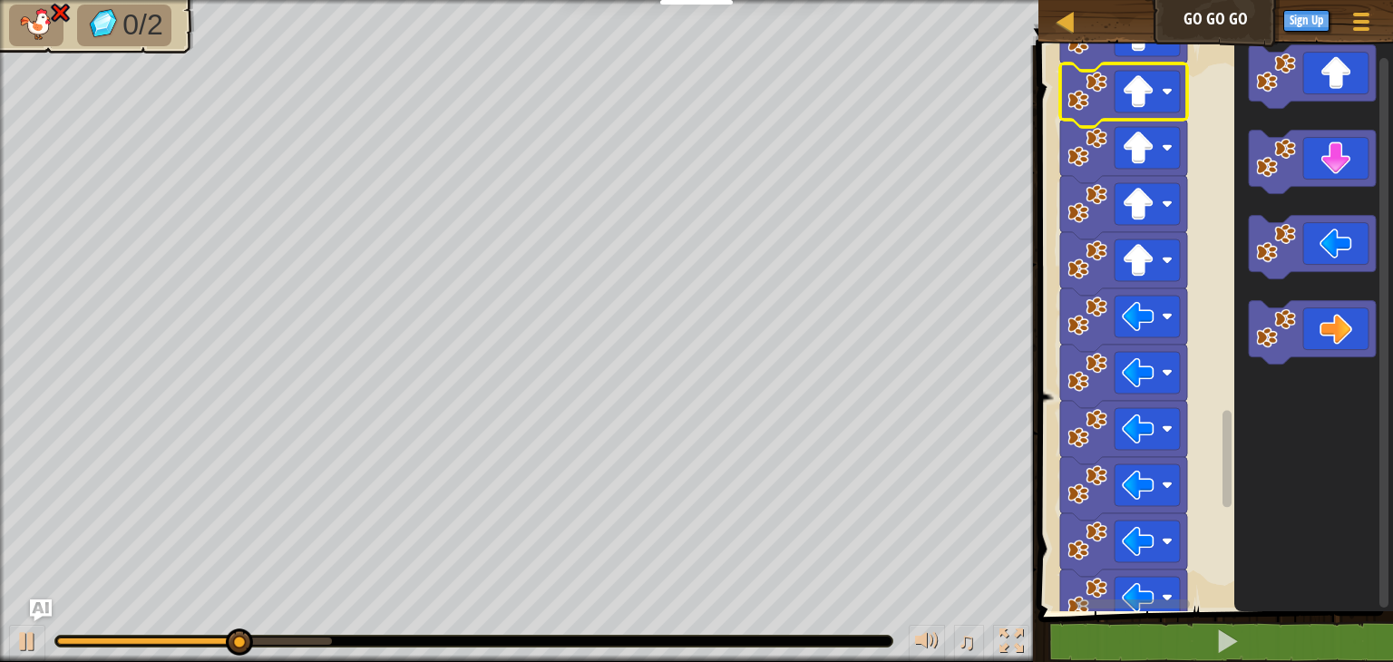
click at [1128, 83] on image "Blockly Workspace" at bounding box center [1138, 91] width 33 height 33
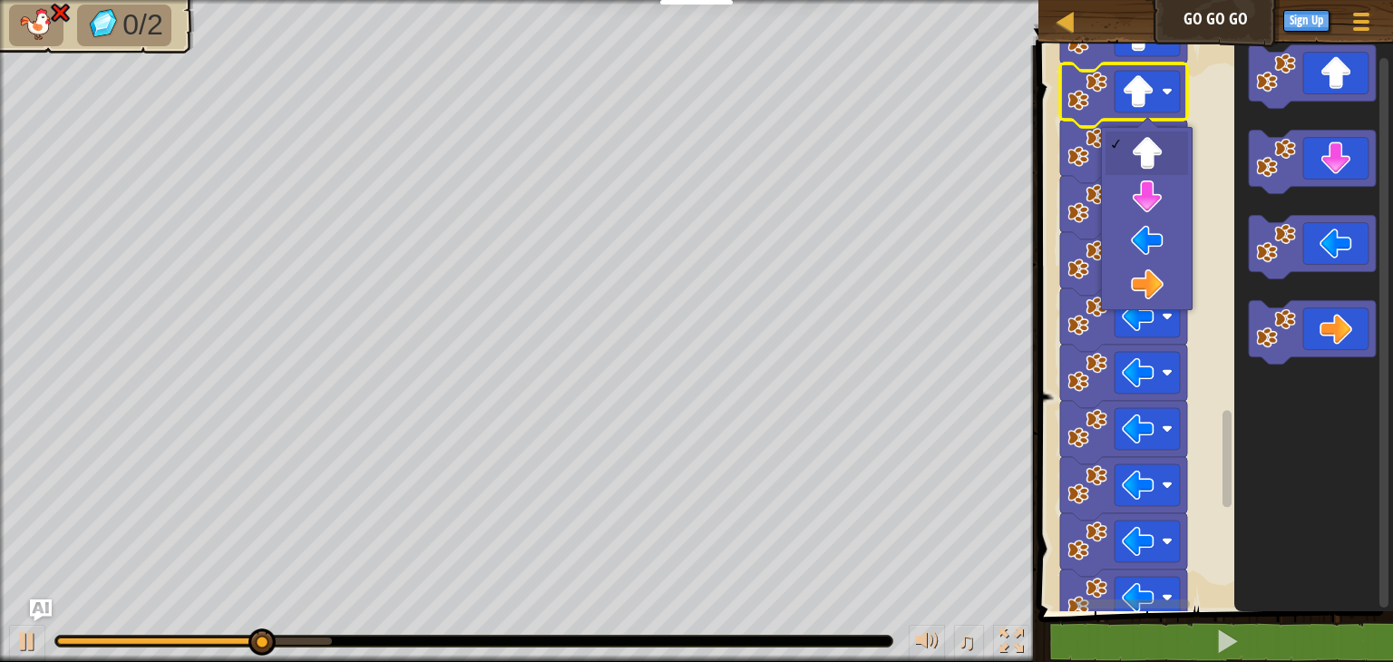
click at [1128, 83] on image "Blockly Workspace" at bounding box center [1138, 91] width 33 height 33
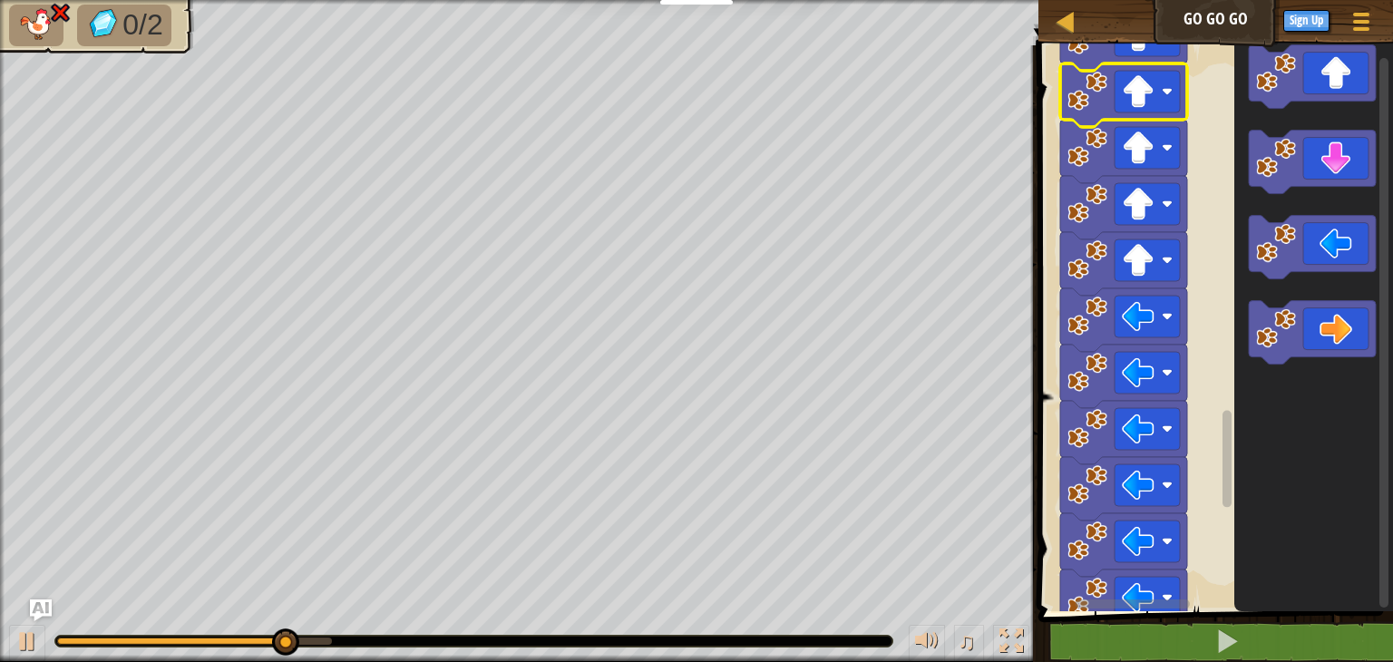
click at [1128, 83] on image "Blockly Workspace" at bounding box center [1138, 91] width 33 height 33
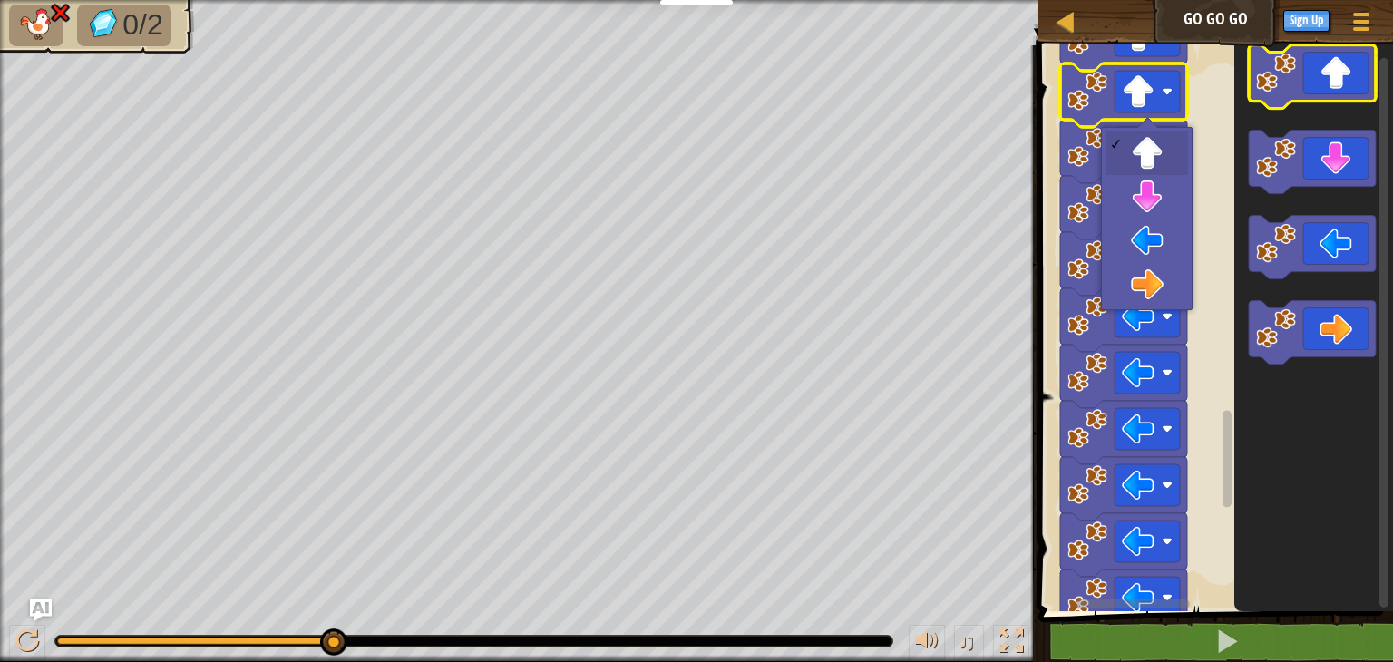
click at [1321, 63] on icon "Blockly Workspace" at bounding box center [1312, 76] width 127 height 63
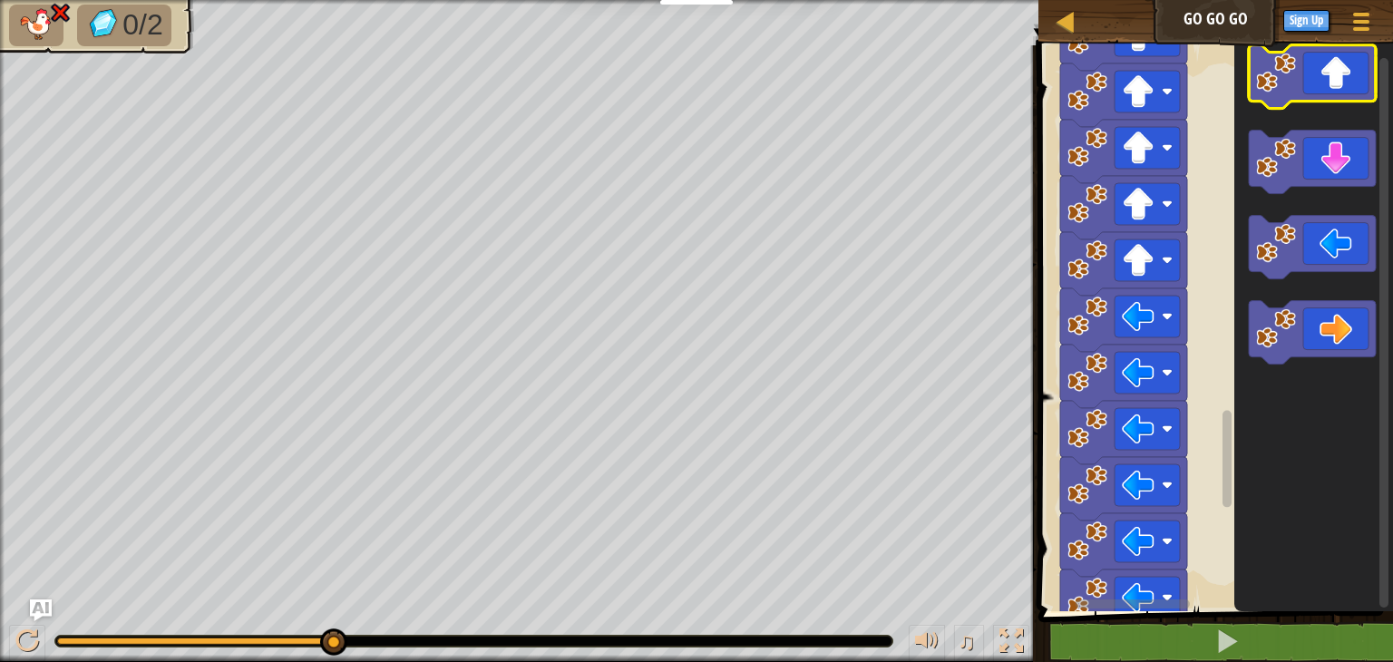
click at [1321, 63] on icon "Blockly Workspace" at bounding box center [1312, 76] width 127 height 63
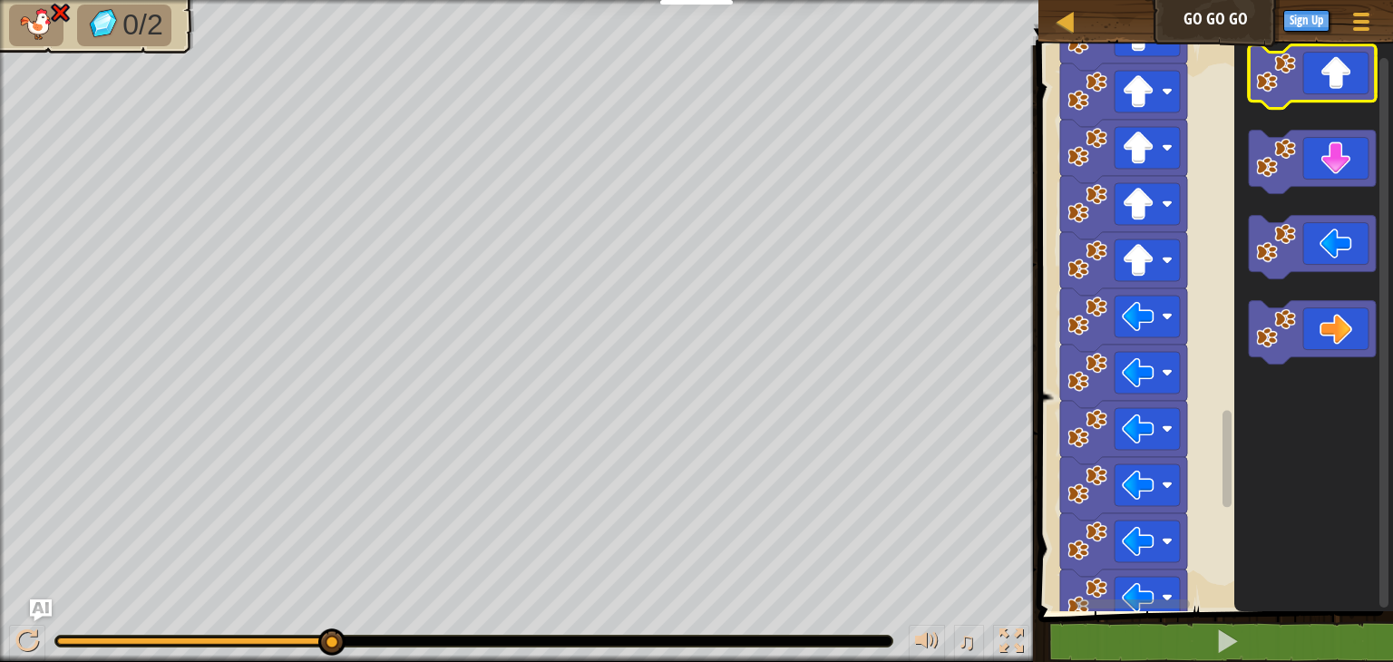
click at [1321, 63] on icon "Blockly Workspace" at bounding box center [1312, 76] width 127 height 63
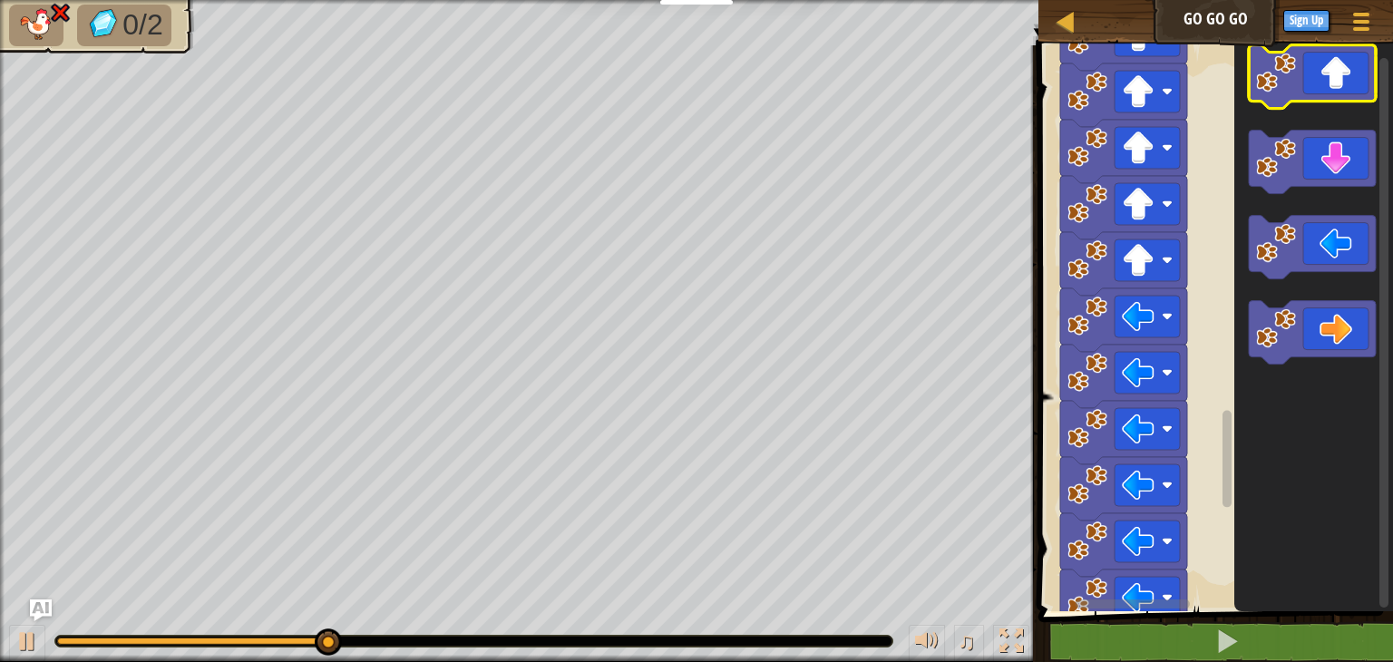
click at [1321, 63] on icon "Blockly Workspace" at bounding box center [1312, 76] width 127 height 63
click at [1020, 639] on div at bounding box center [1011, 641] width 24 height 24
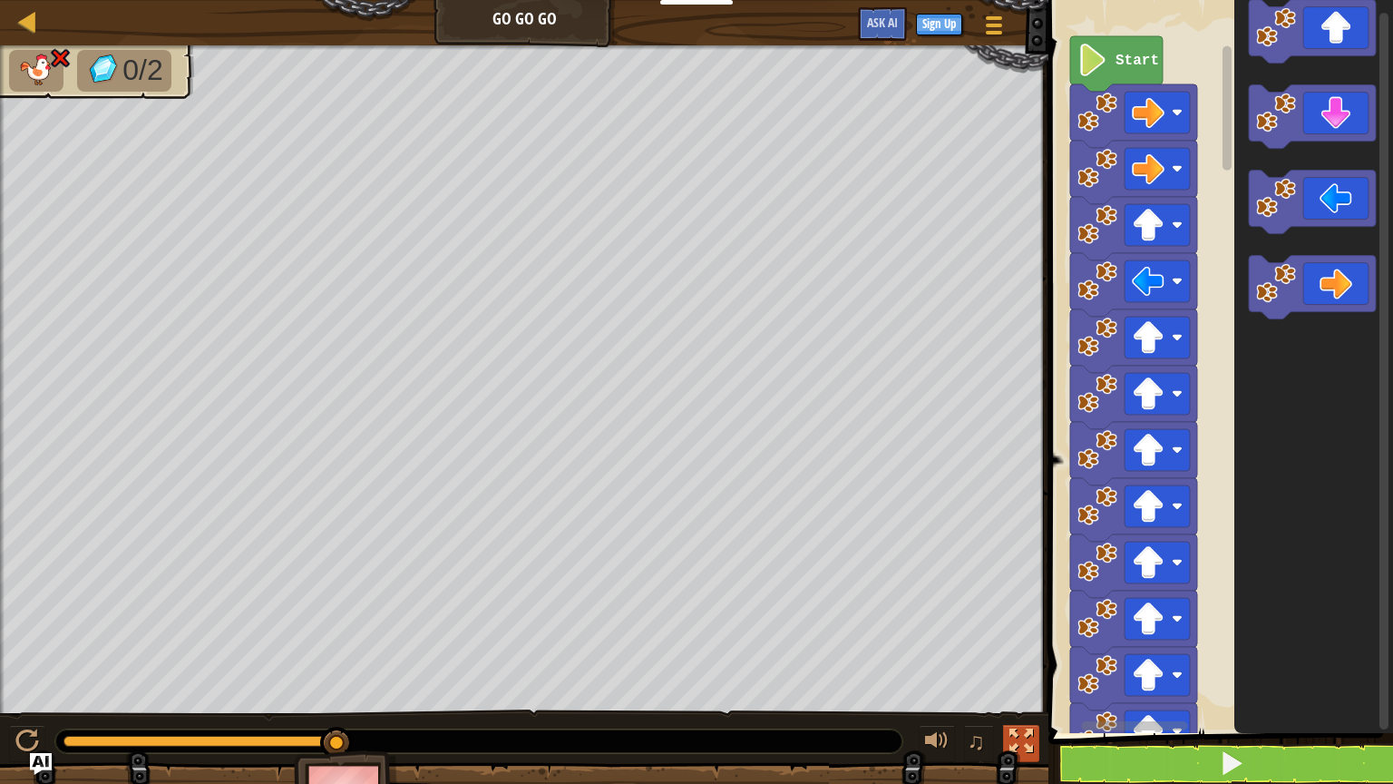
click at [1019, 661] on div at bounding box center [1021, 741] width 24 height 24
